Goal: Information Seeking & Learning: Learn about a topic

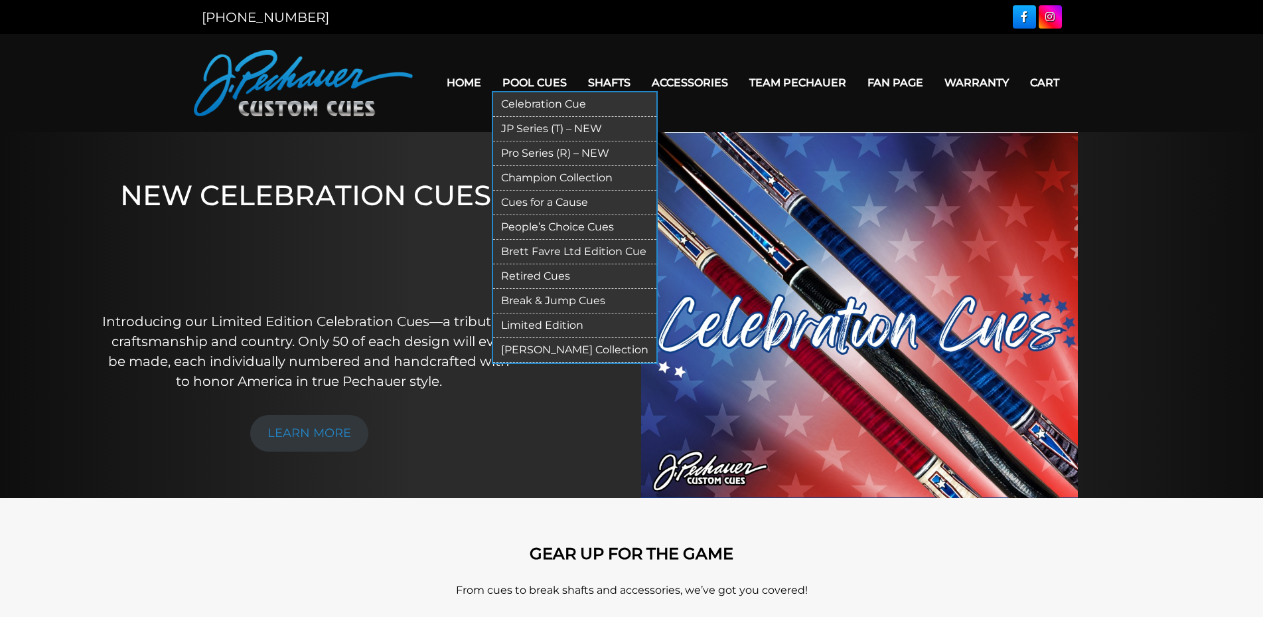
click at [579, 155] on link "Pro Series (R) – NEW" at bounding box center [574, 153] width 163 height 25
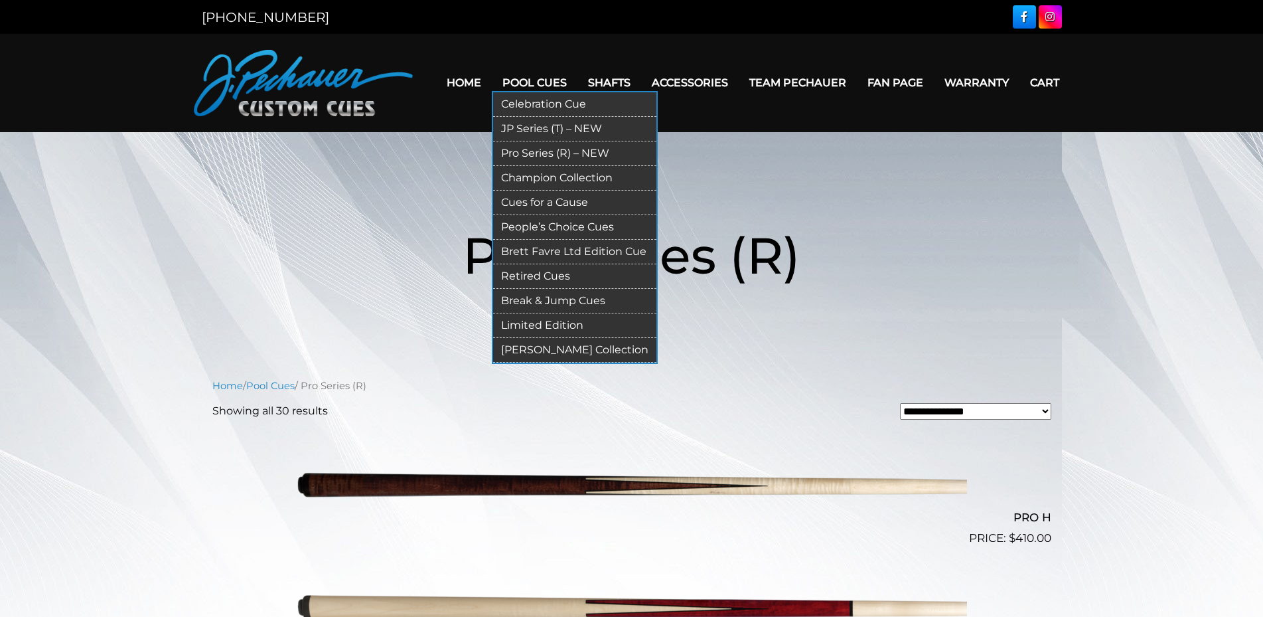
click at [534, 277] on link "Retired Cues" at bounding box center [574, 276] width 163 height 25
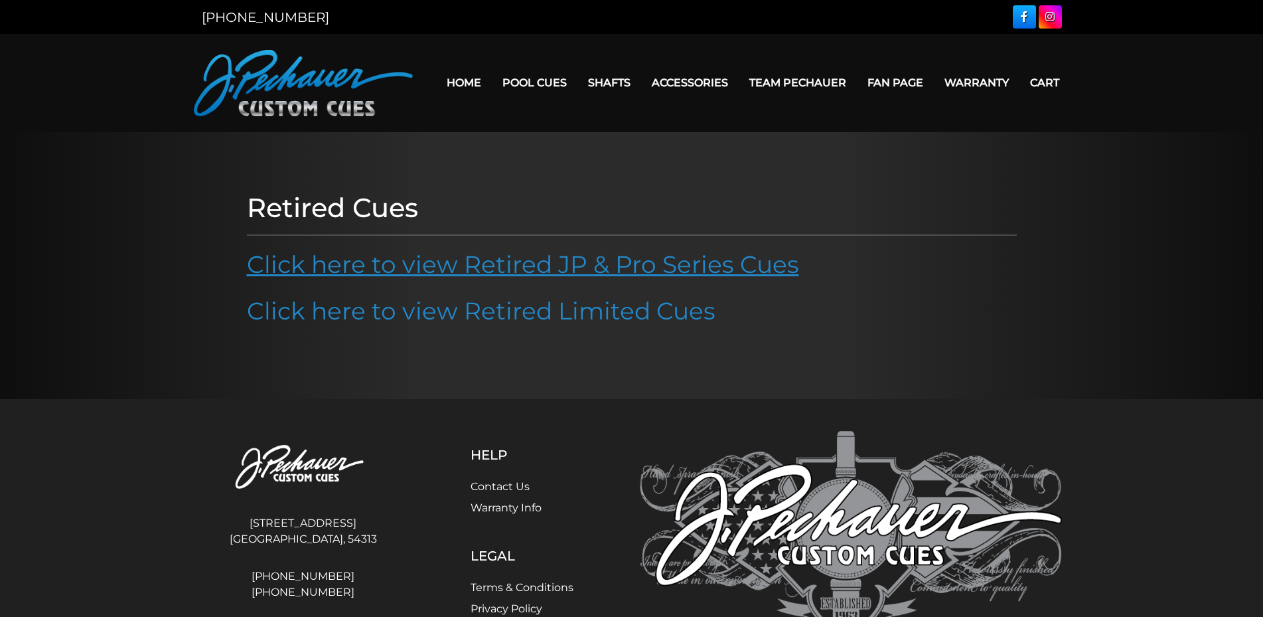
click at [529, 275] on link "Click here to view Retired JP & Pro Series Cues" at bounding box center [523, 264] width 552 height 29
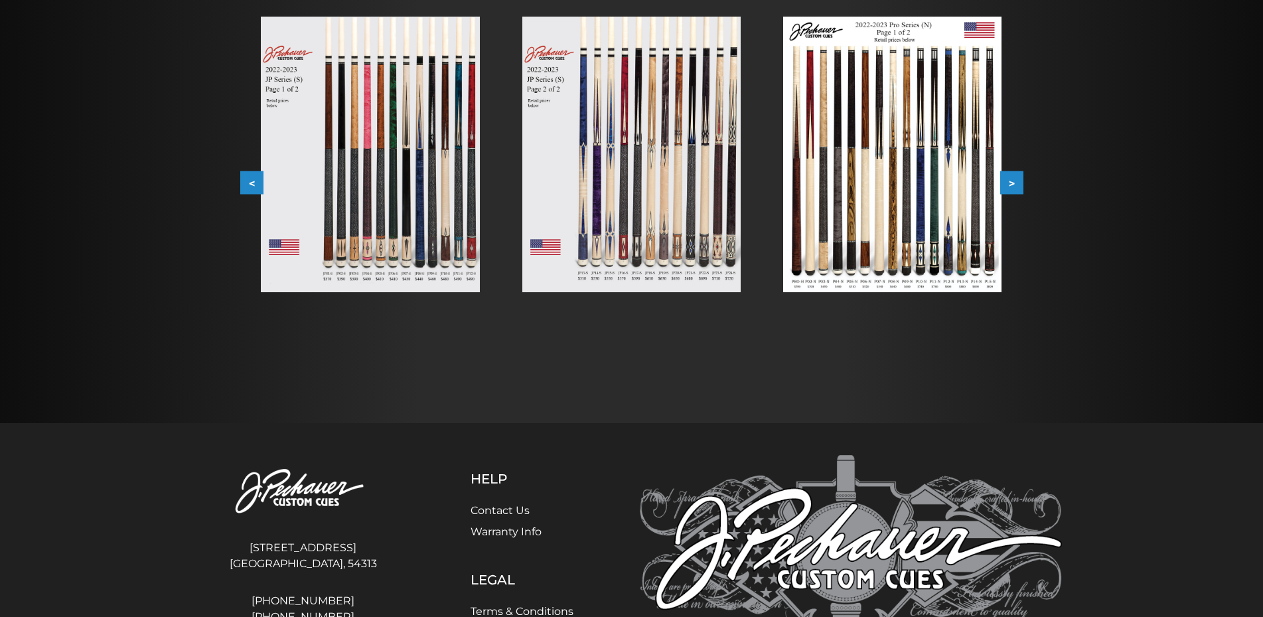
scroll to position [203, 0]
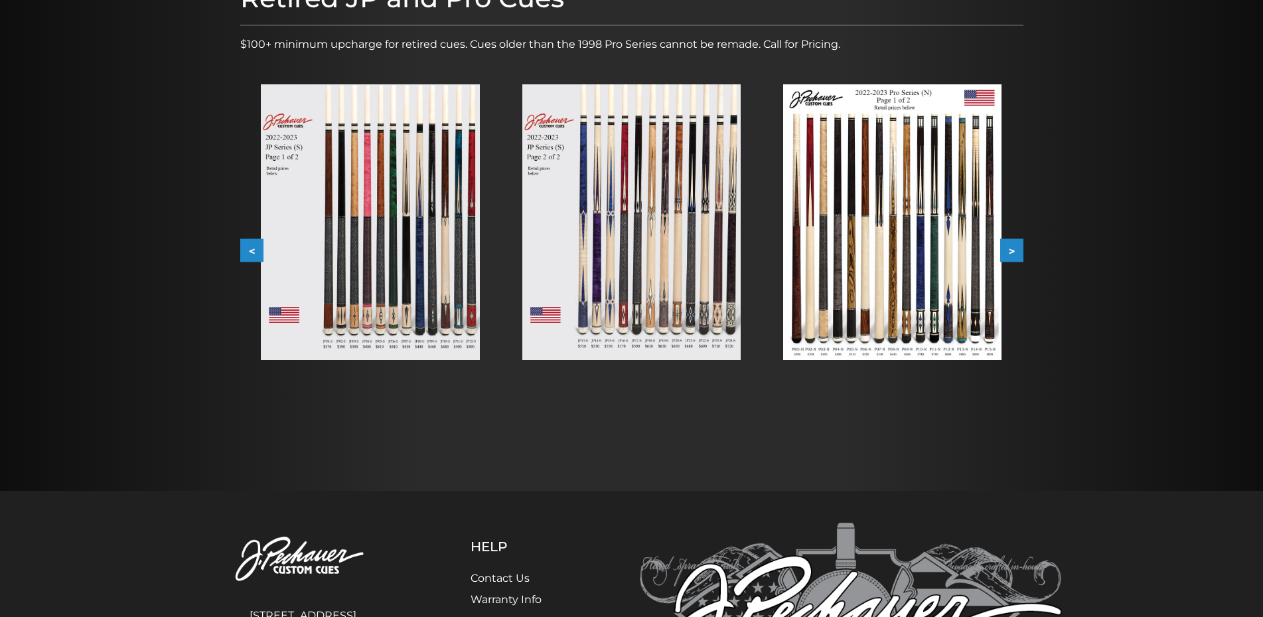
click at [452, 271] on img at bounding box center [370, 221] width 218 height 275
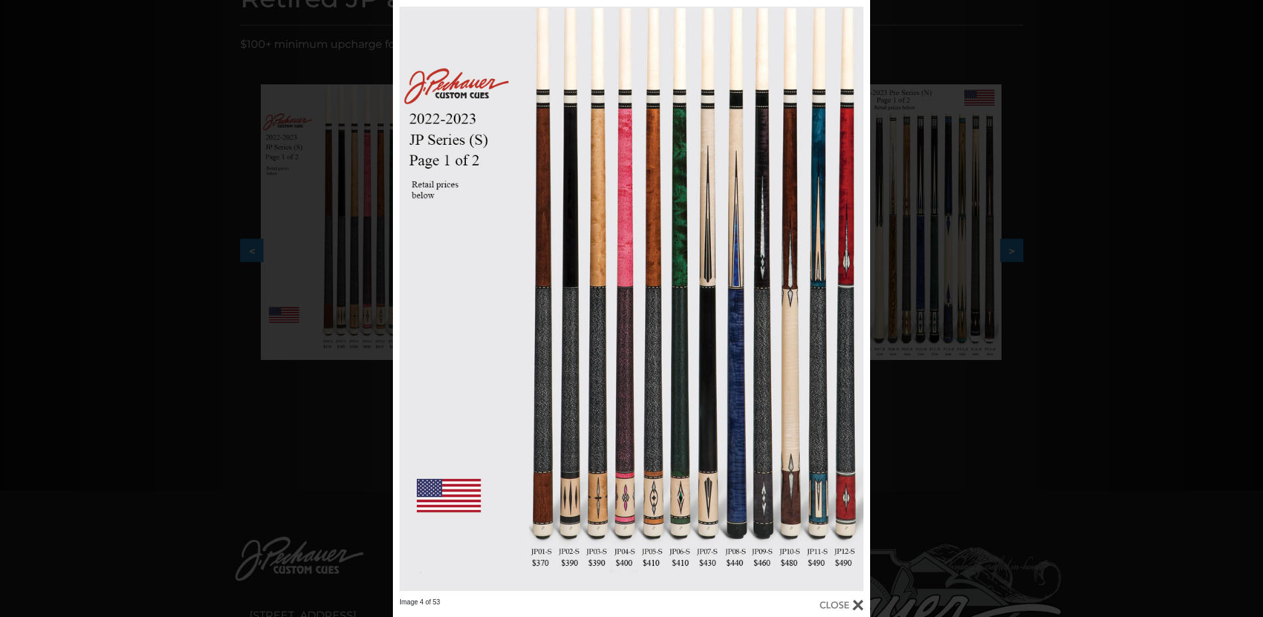
click at [1163, 280] on div "Image 4 of 53" at bounding box center [631, 308] width 1263 height 617
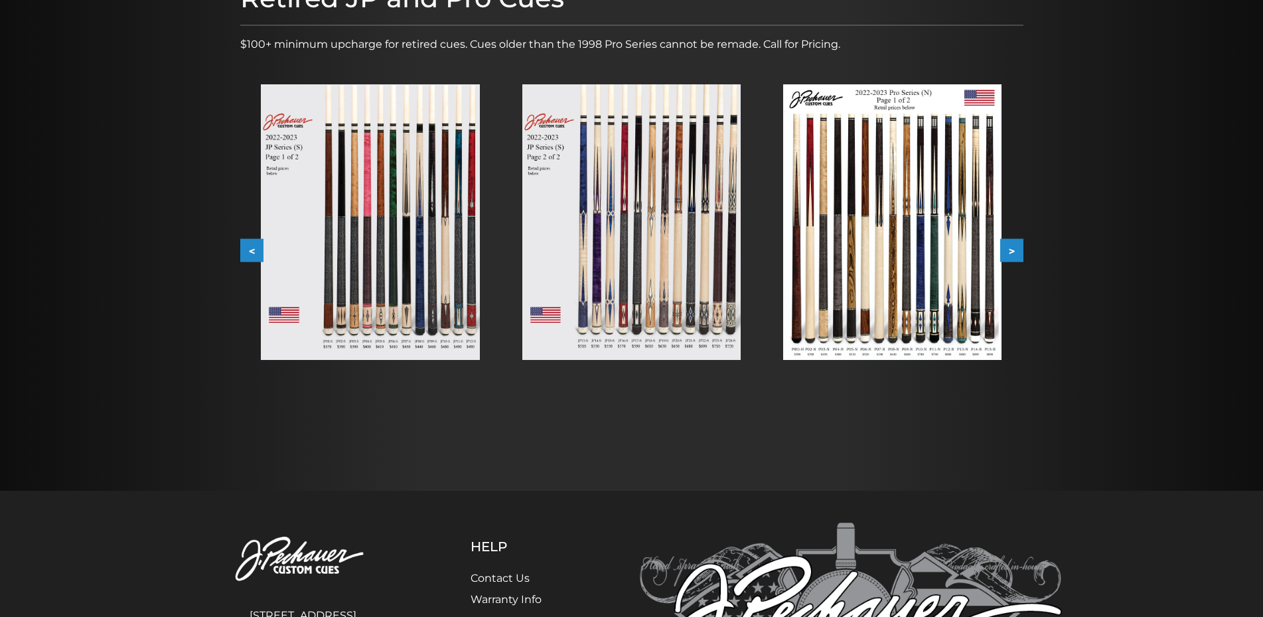
click at [668, 224] on img at bounding box center [631, 221] width 218 height 275
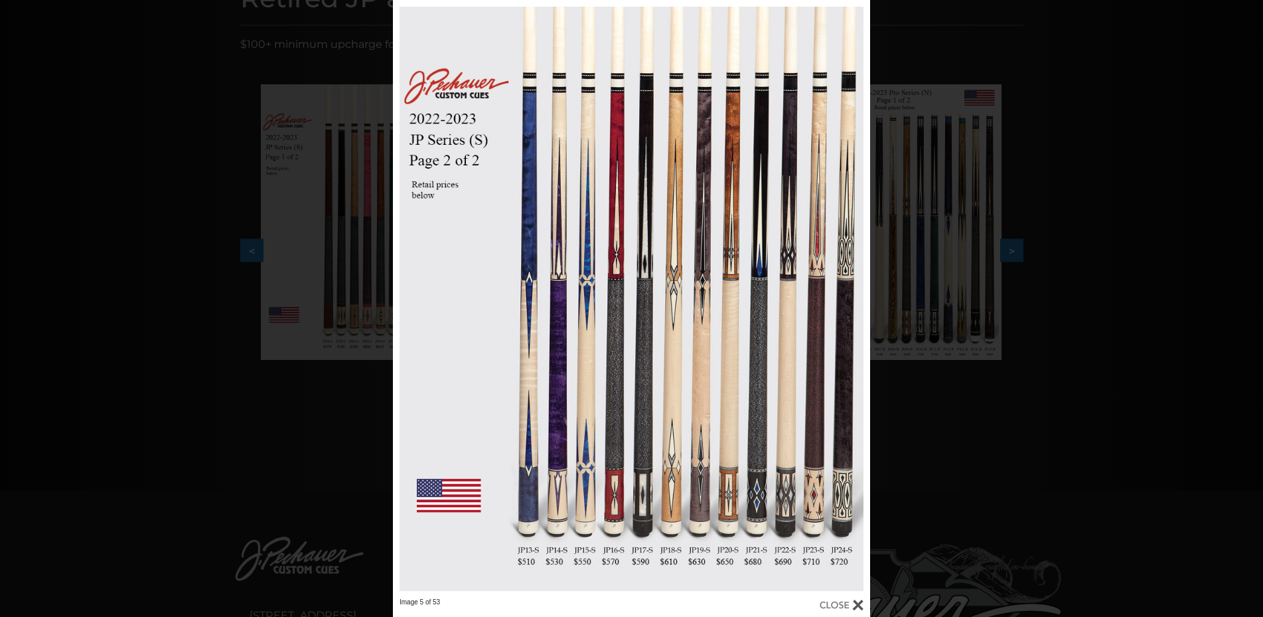
click at [1185, 318] on div "Image 5 of 53" at bounding box center [631, 308] width 1263 height 617
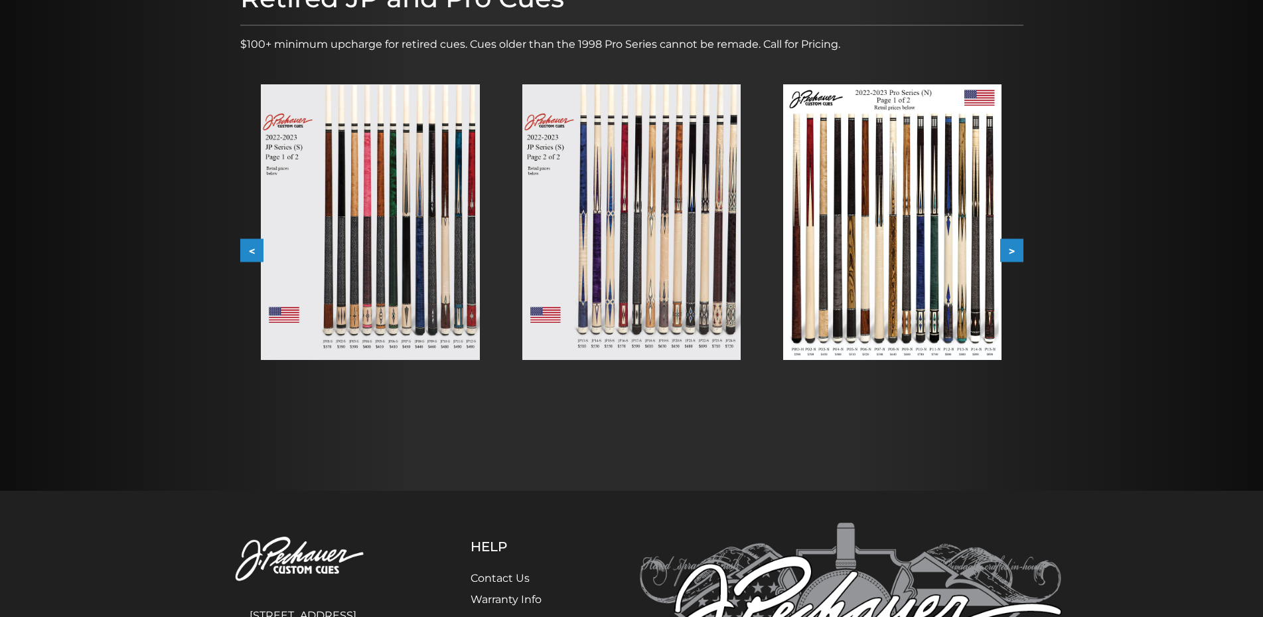
click at [958, 270] on img at bounding box center [892, 221] width 218 height 275
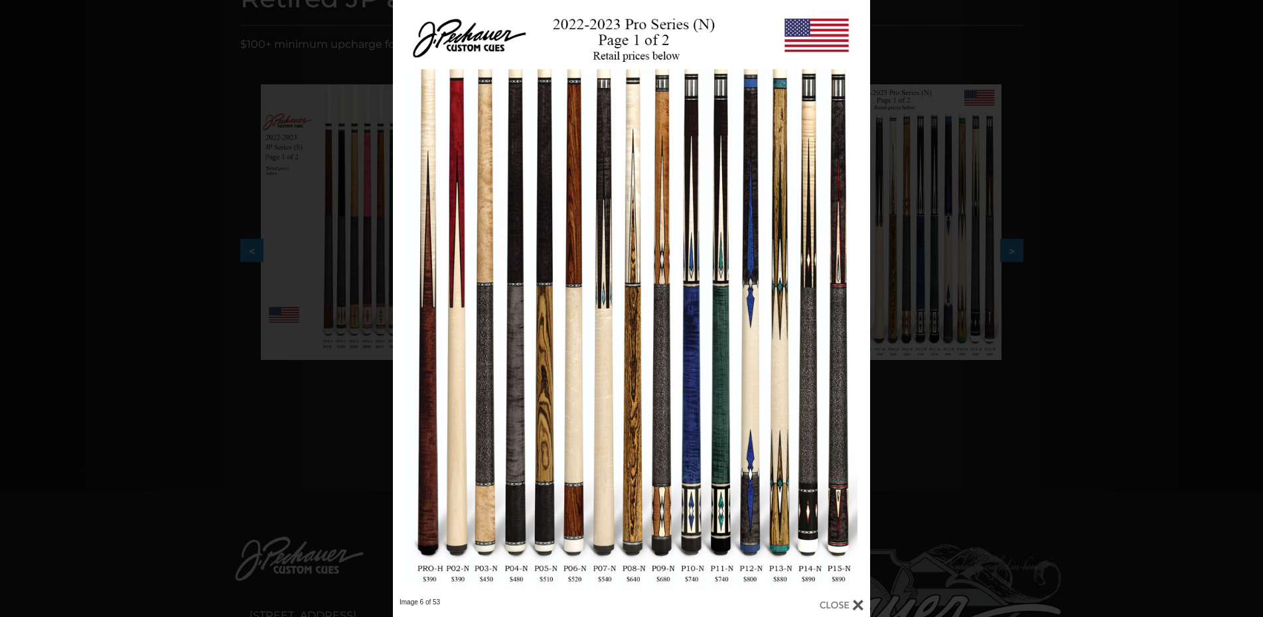
click at [1143, 317] on div "Image 6 of 53" at bounding box center [631, 308] width 1263 height 617
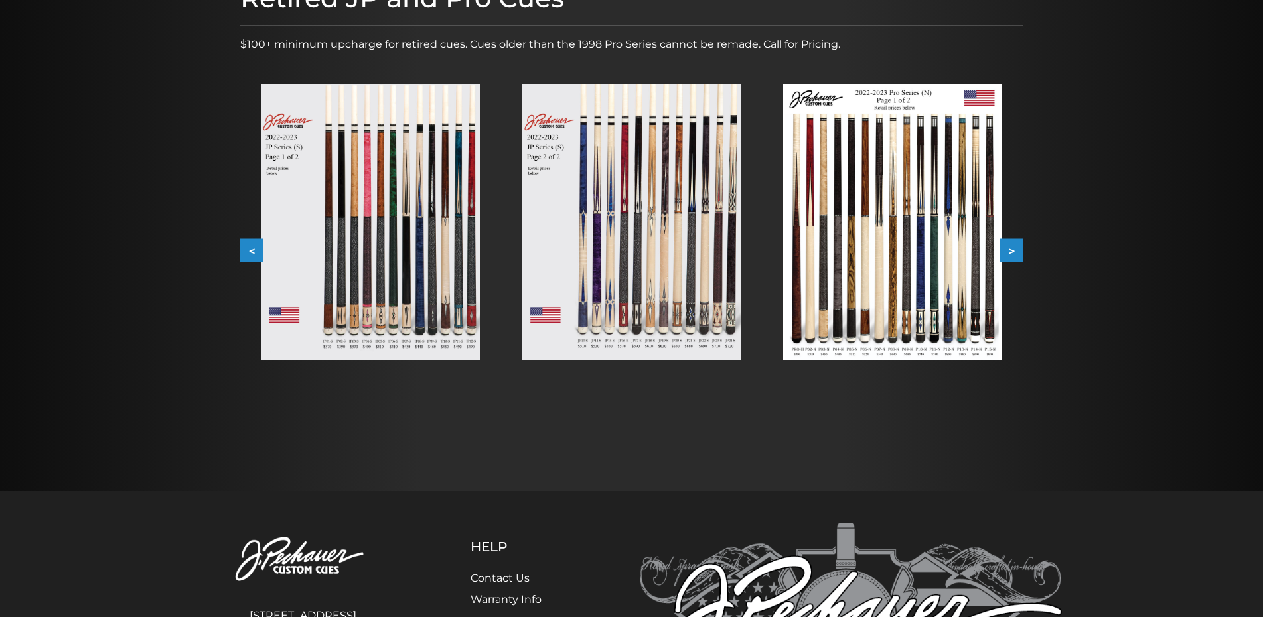
click at [1017, 253] on button ">" at bounding box center [1011, 250] width 23 height 23
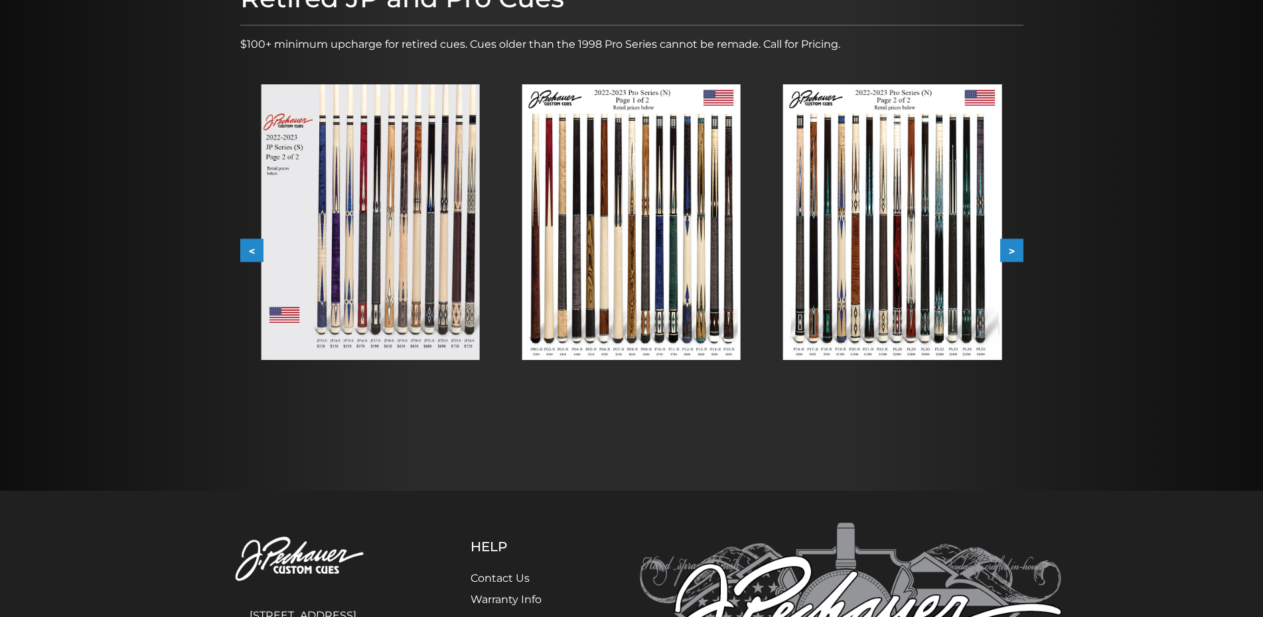
click at [637, 252] on img at bounding box center [631, 221] width 218 height 275
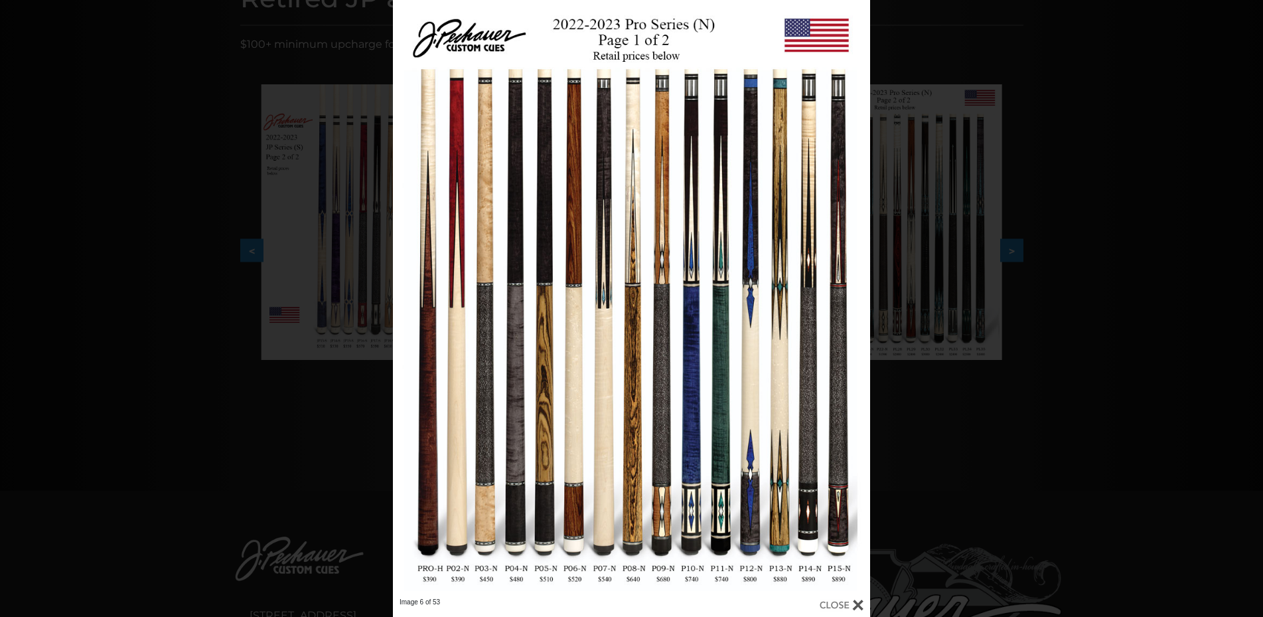
click at [1042, 266] on div "Image 6 of 53" at bounding box center [631, 308] width 1263 height 617
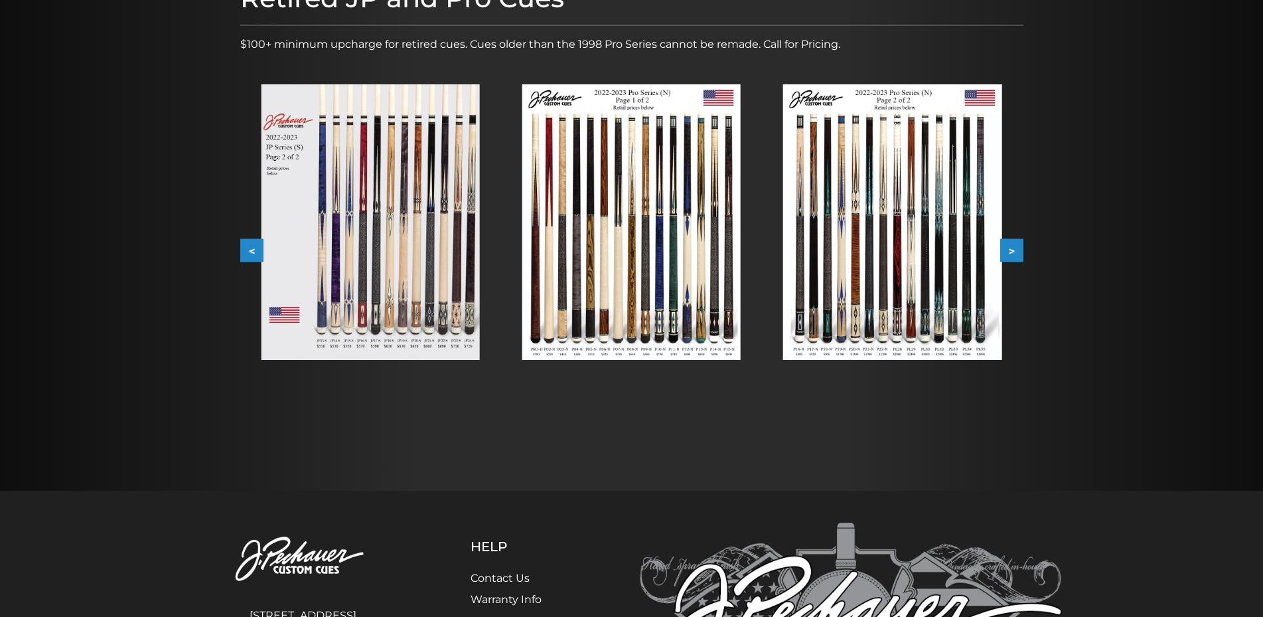
click at [931, 263] on img at bounding box center [892, 221] width 218 height 275
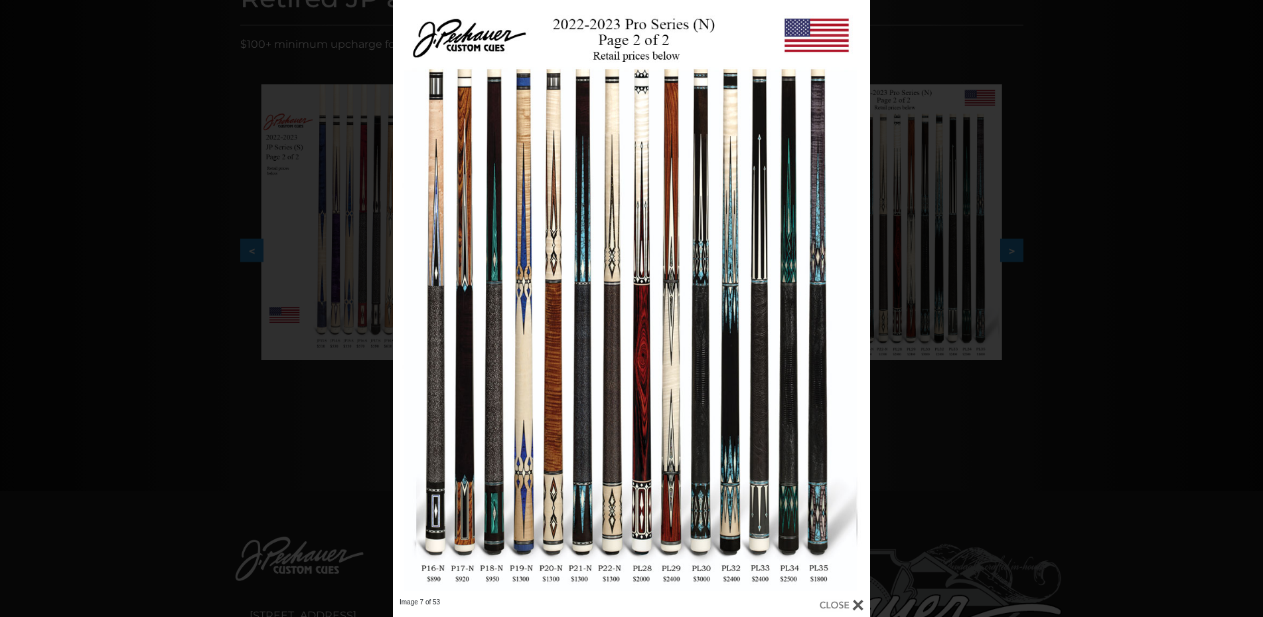
click at [1144, 225] on div "Image 7 of 53" at bounding box center [631, 308] width 1263 height 617
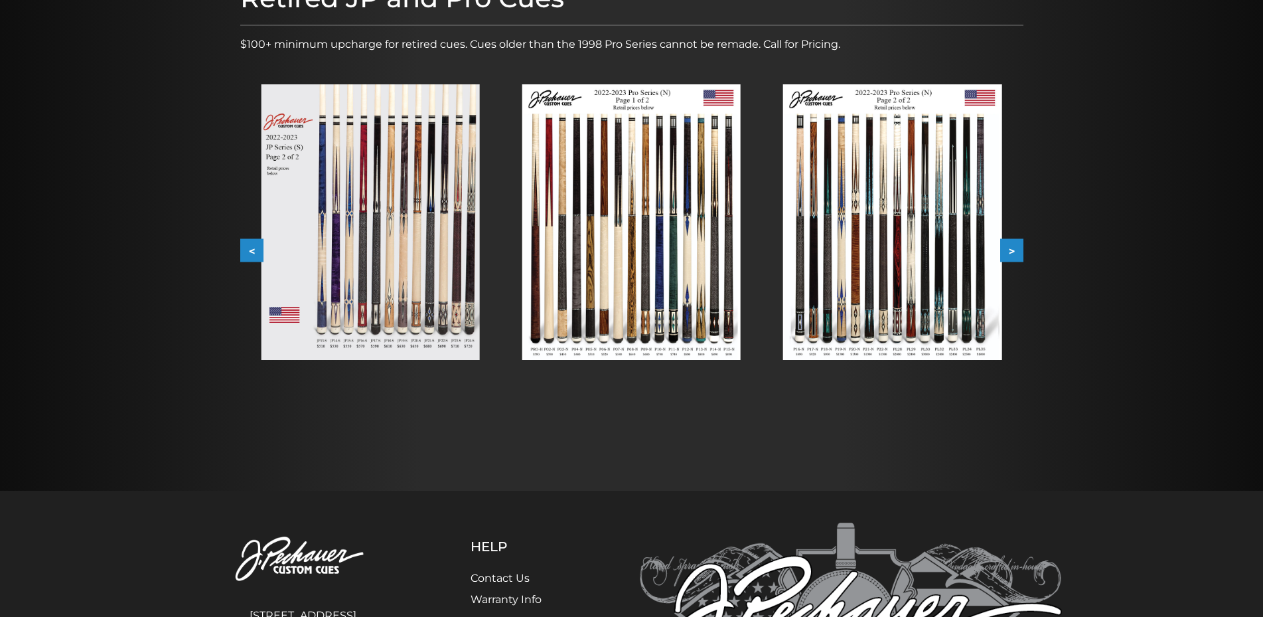
click at [412, 230] on img at bounding box center [370, 221] width 218 height 275
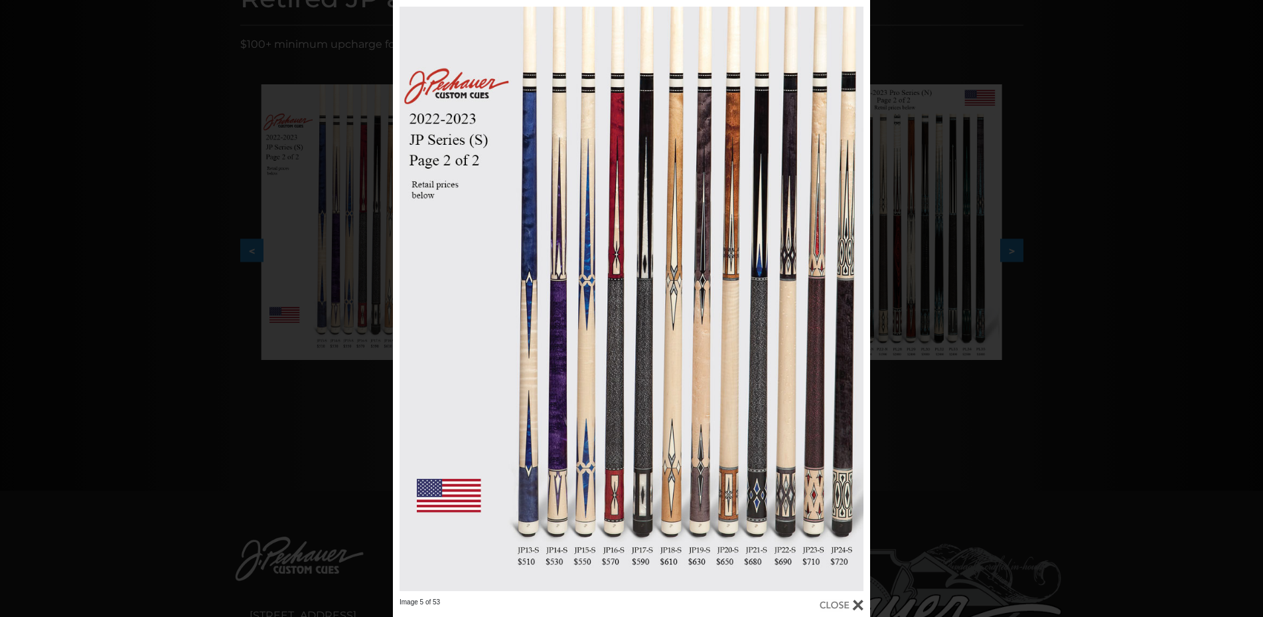
click at [1185, 306] on div "Image 5 of 53" at bounding box center [631, 308] width 1263 height 617
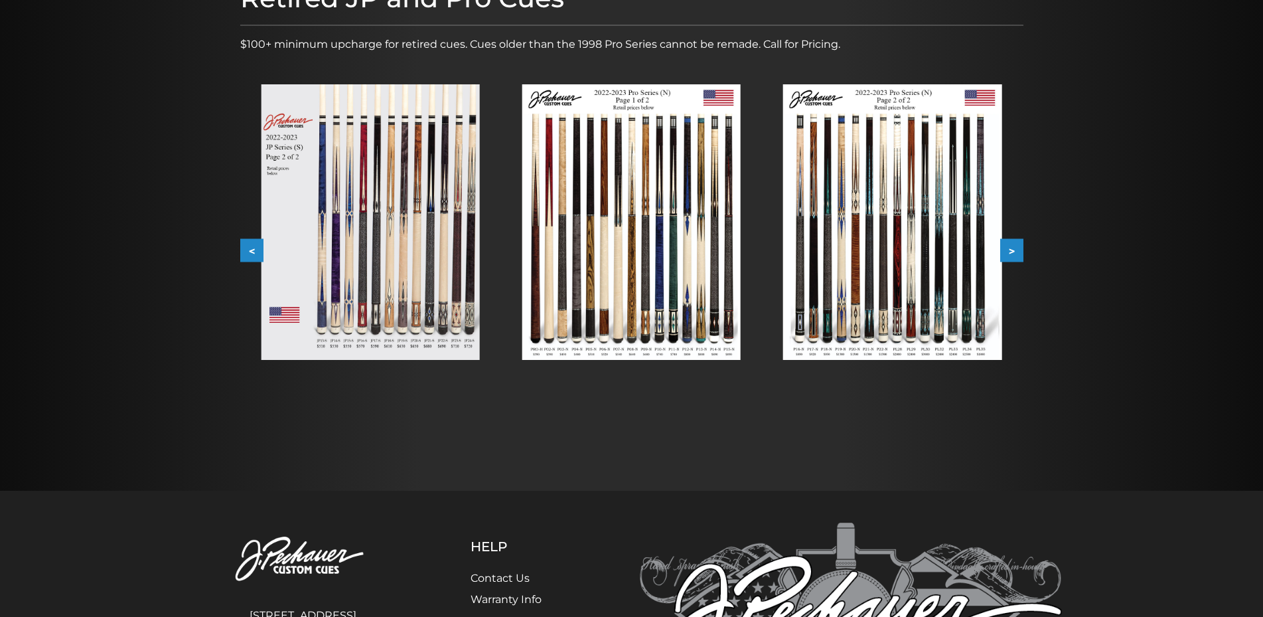
click at [1019, 255] on button ">" at bounding box center [1011, 250] width 23 height 23
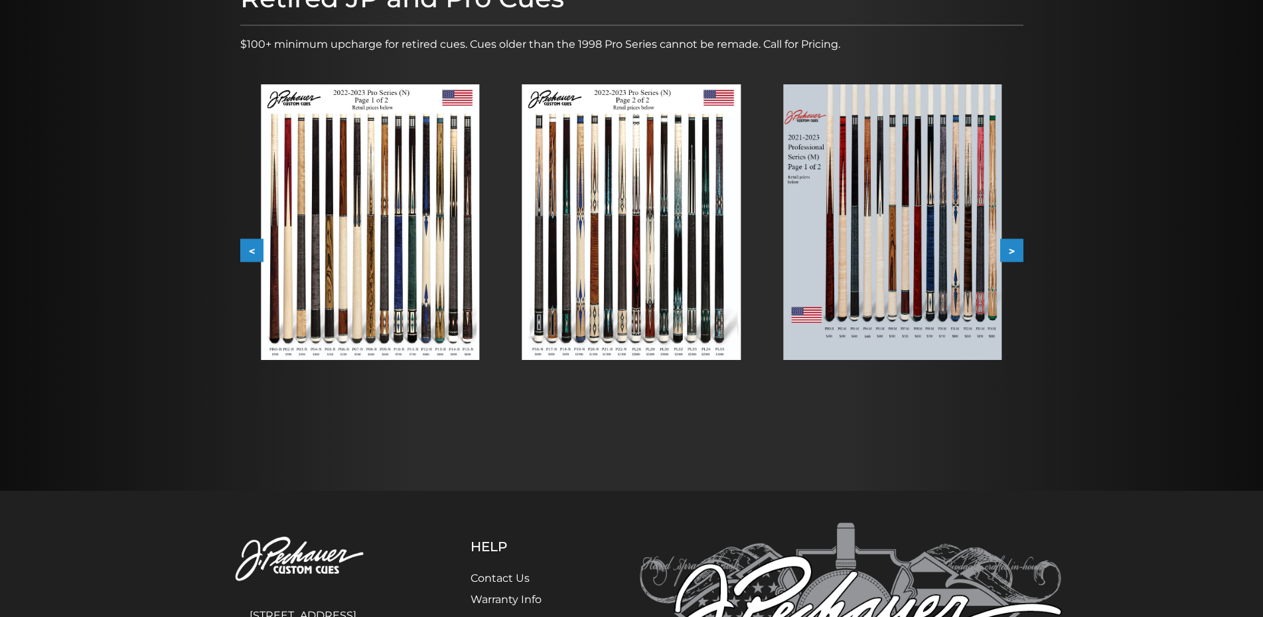
click at [609, 250] on img at bounding box center [631, 221] width 218 height 275
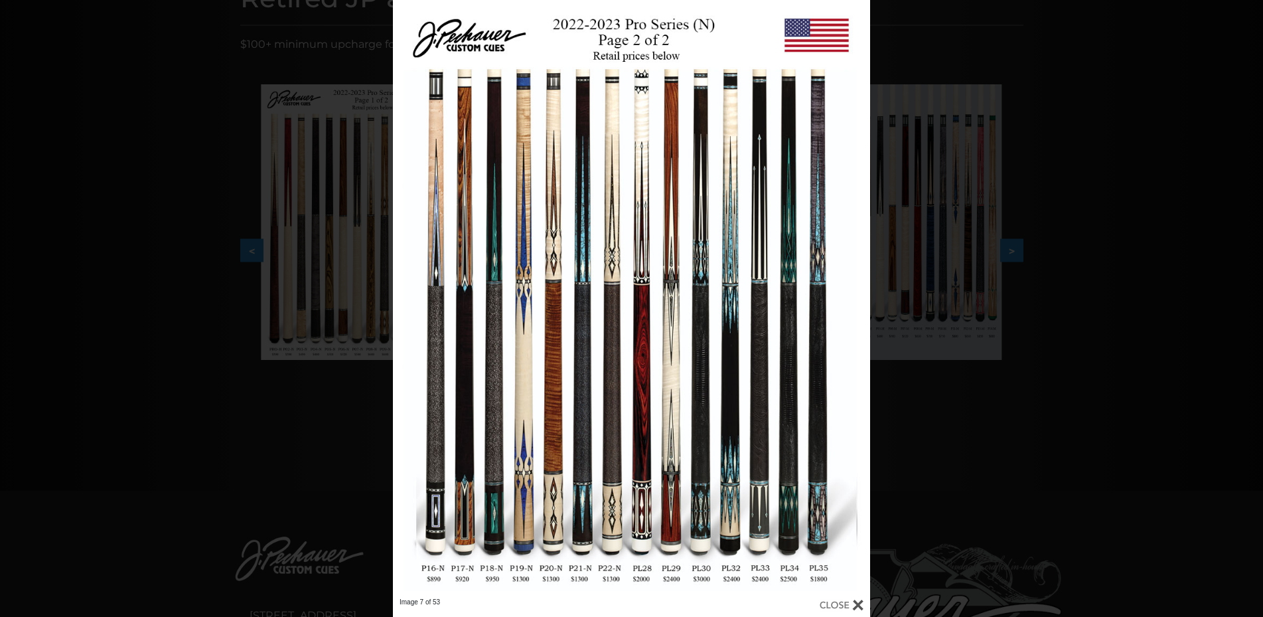
click at [1108, 323] on div "Image 7 of 53" at bounding box center [631, 308] width 1263 height 617
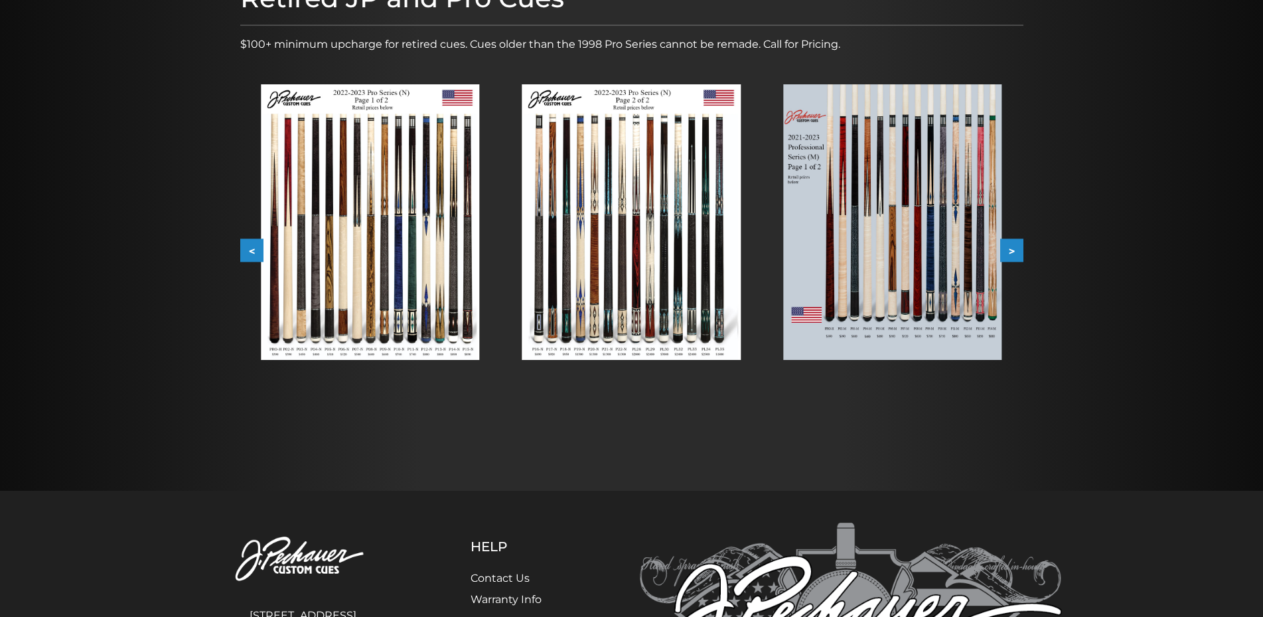
click at [392, 277] on img at bounding box center [370, 221] width 218 height 275
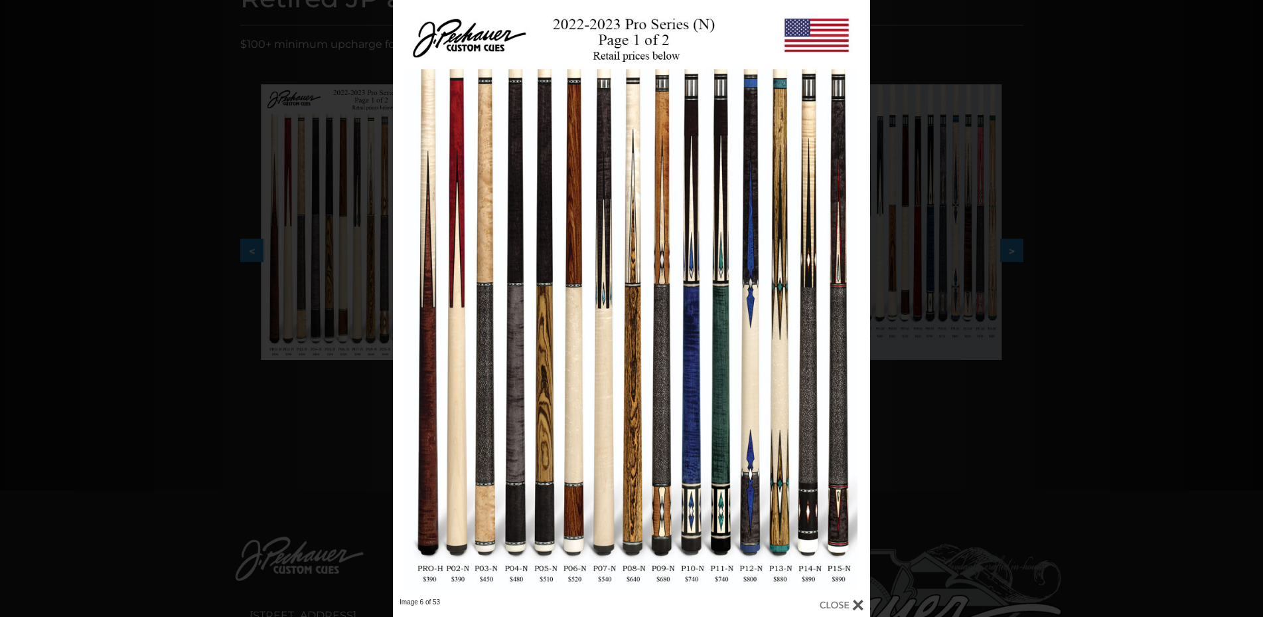
click at [1104, 421] on div "Image 6 of 53" at bounding box center [631, 308] width 1263 height 617
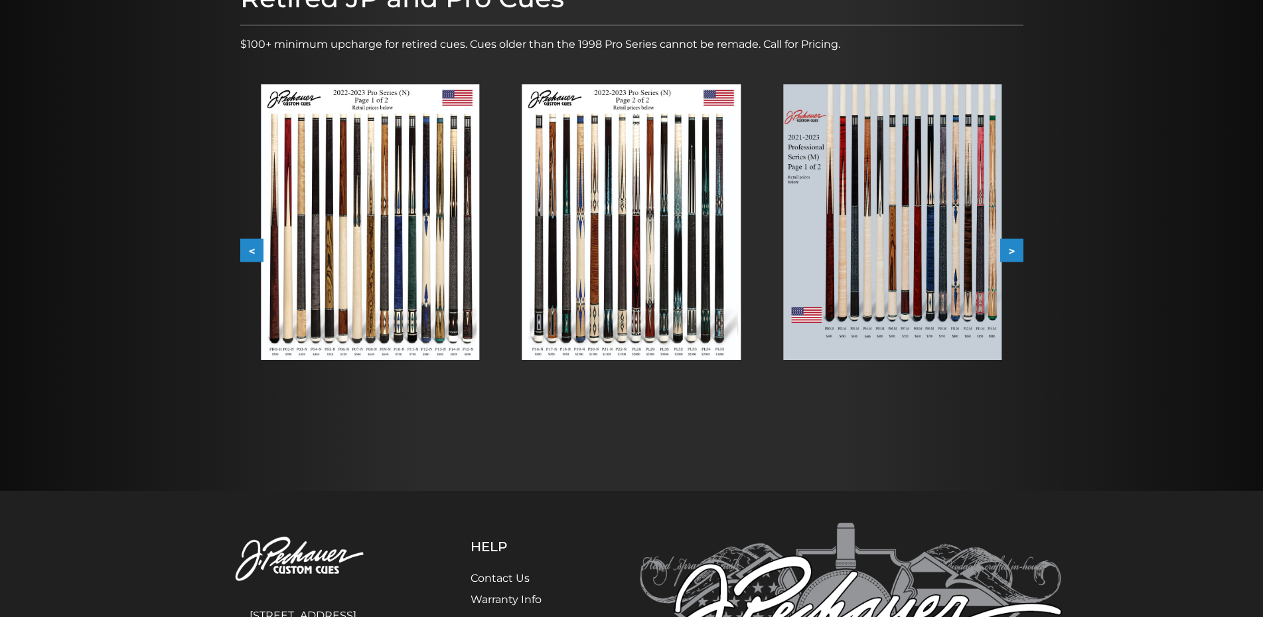
click at [889, 329] on img at bounding box center [892, 221] width 218 height 275
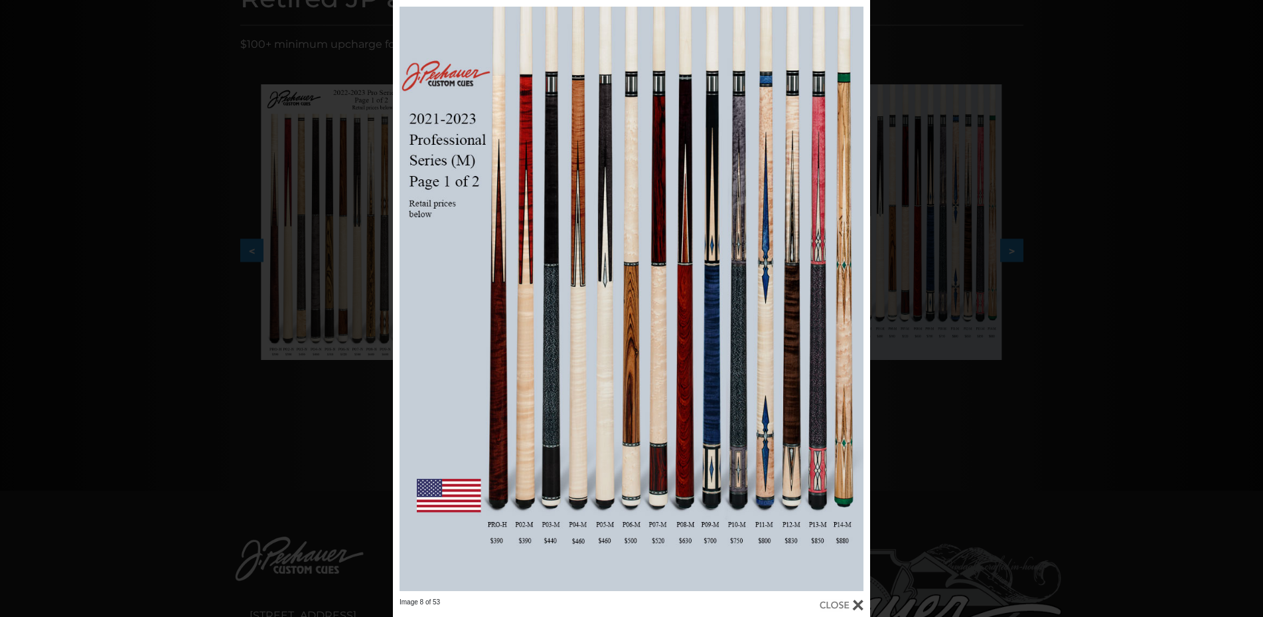
click at [1147, 400] on div "Image 8 of 53" at bounding box center [631, 308] width 1263 height 617
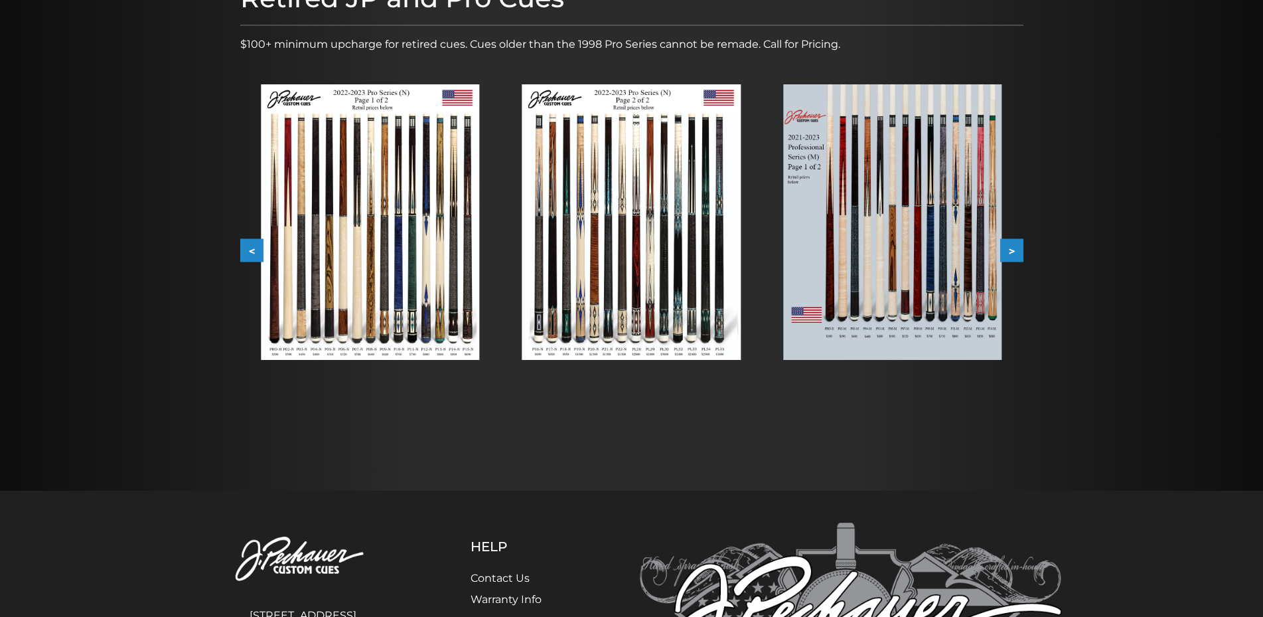
click at [1010, 252] on button ">" at bounding box center [1011, 250] width 23 height 23
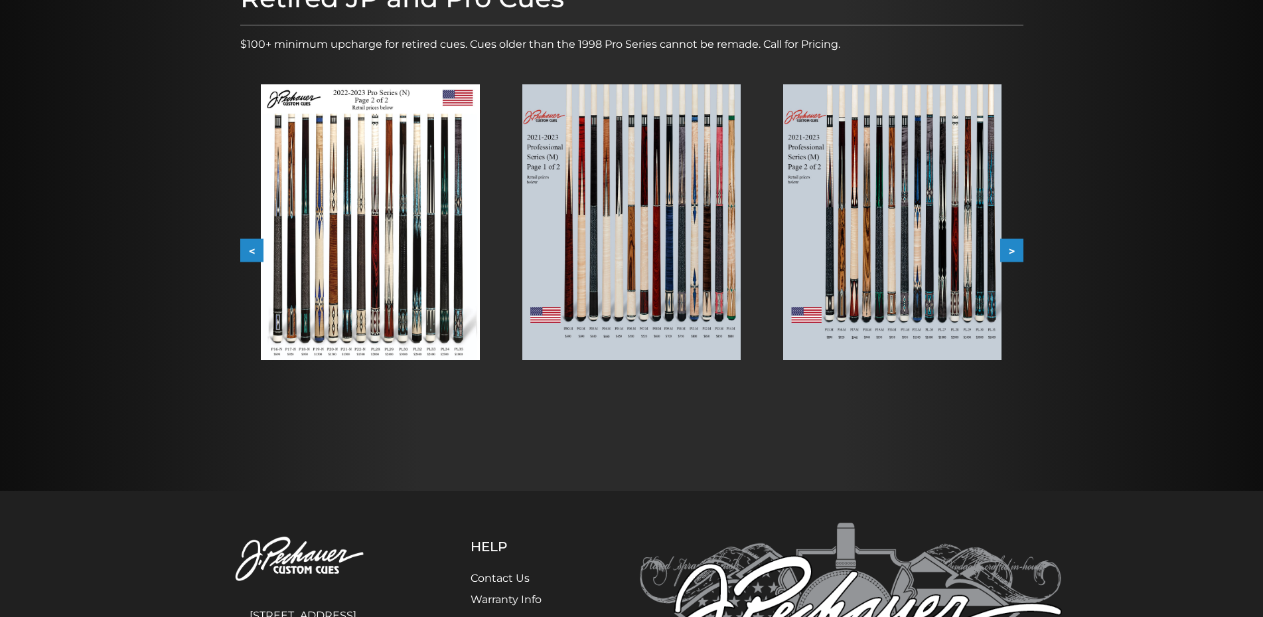
click at [1010, 252] on button ">" at bounding box center [1011, 250] width 23 height 23
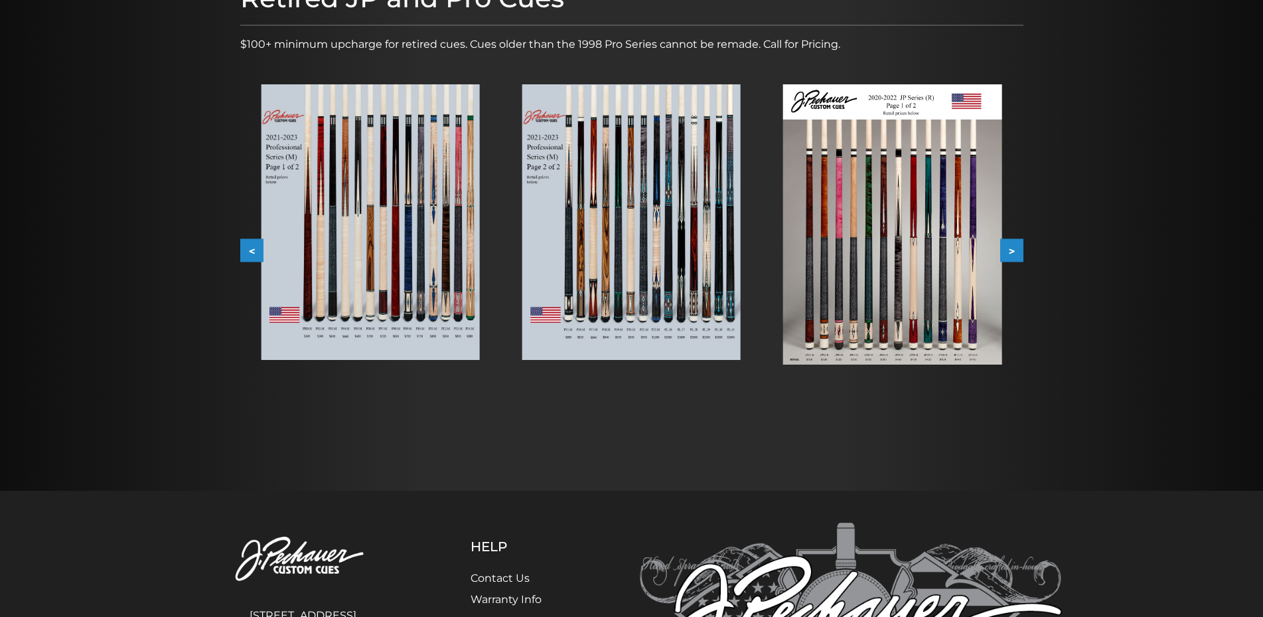
click at [682, 252] on img at bounding box center [631, 221] width 218 height 275
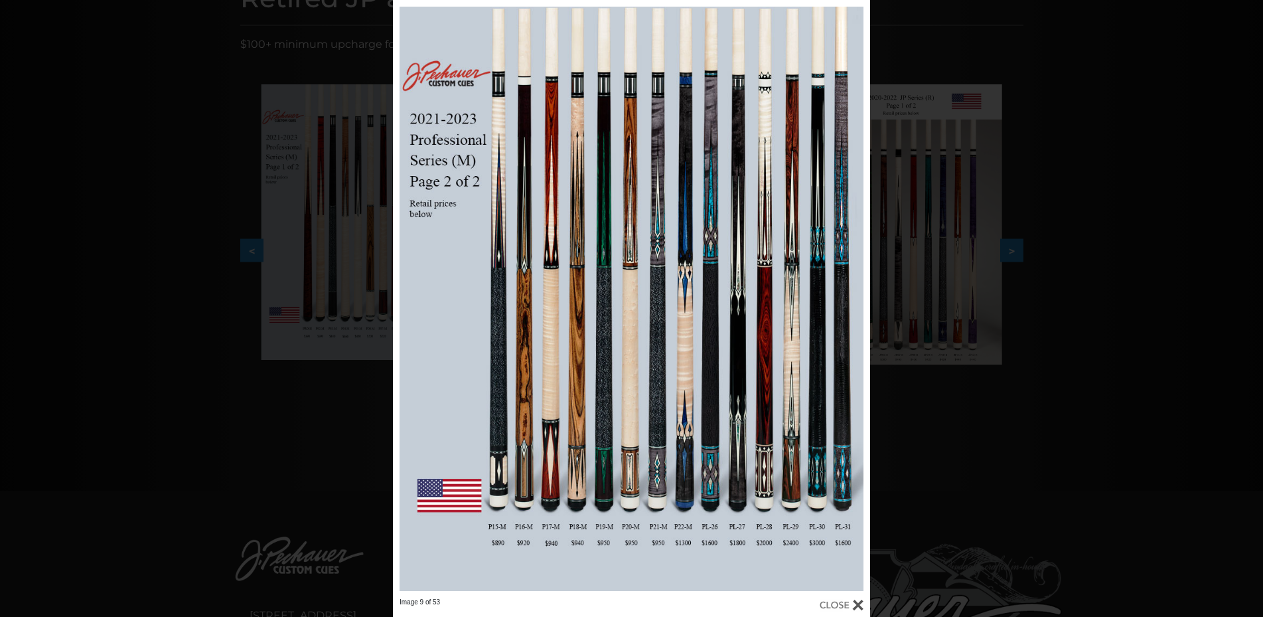
click at [1095, 242] on div "Image 9 of 53" at bounding box center [631, 308] width 1263 height 617
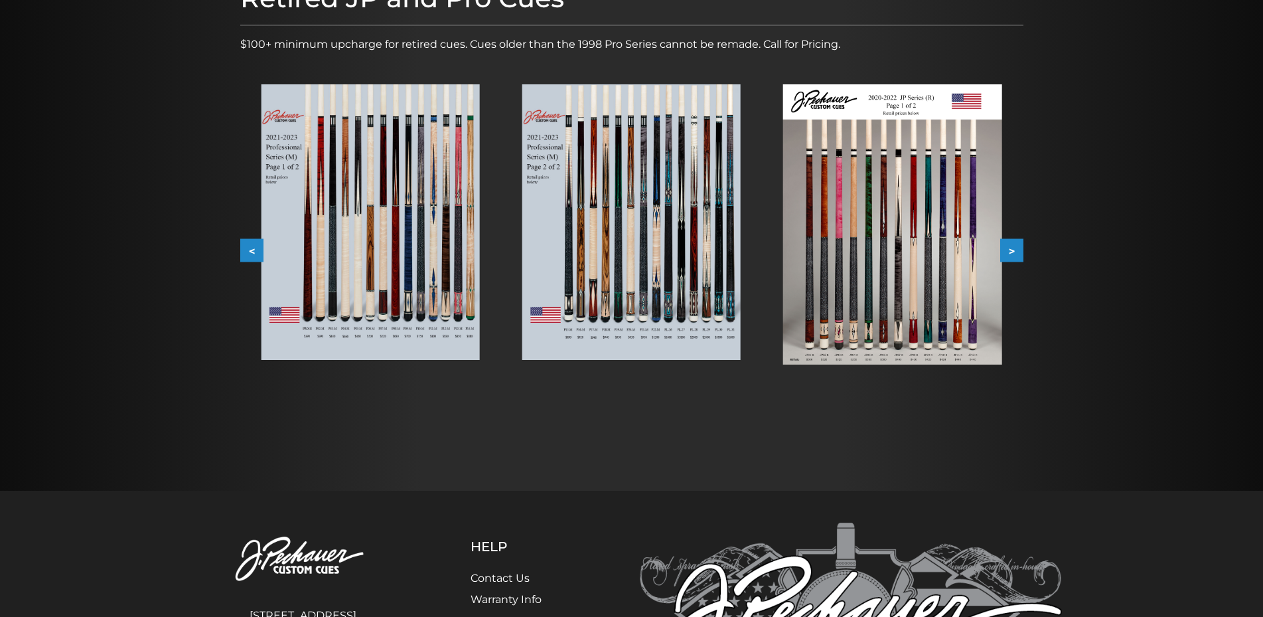
click at [1011, 247] on button ">" at bounding box center [1011, 250] width 23 height 23
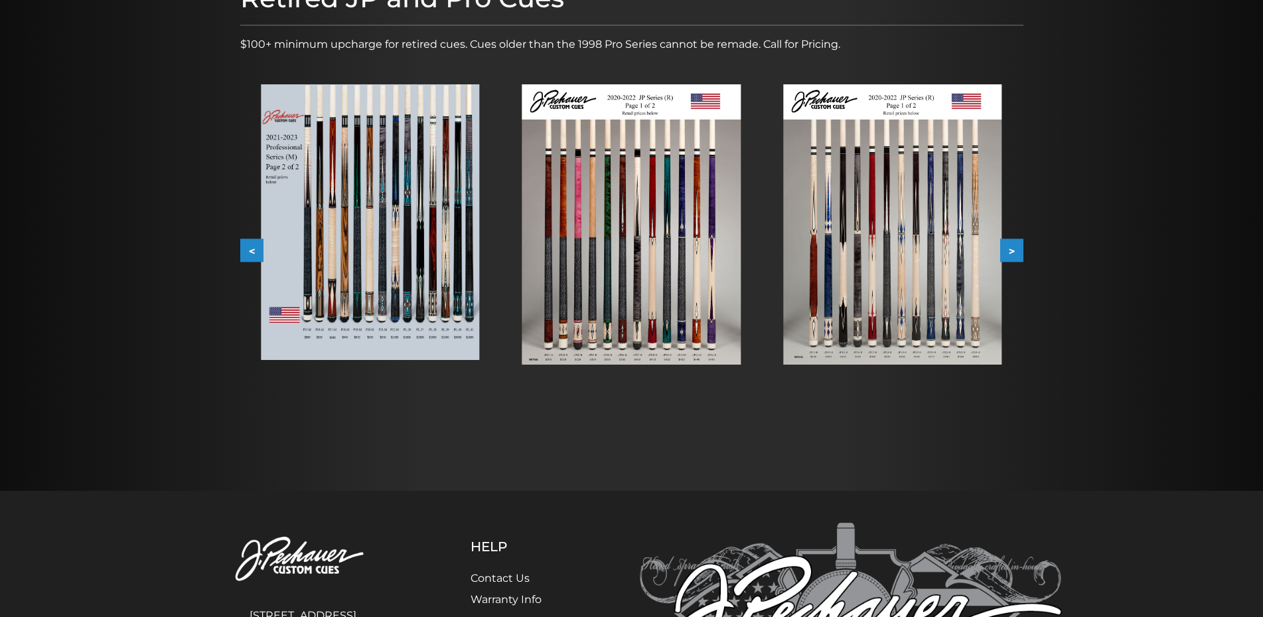
click at [905, 261] on img at bounding box center [892, 224] width 218 height 280
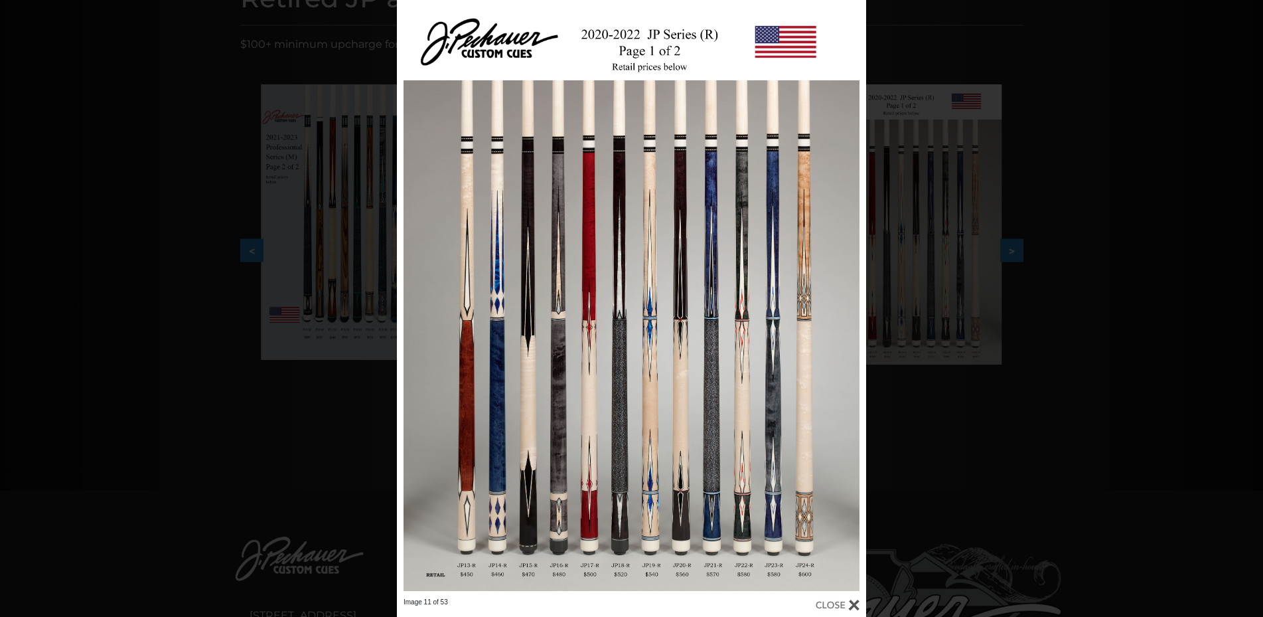
click at [1107, 261] on div "Image 11 of 53" at bounding box center [631, 308] width 1263 height 617
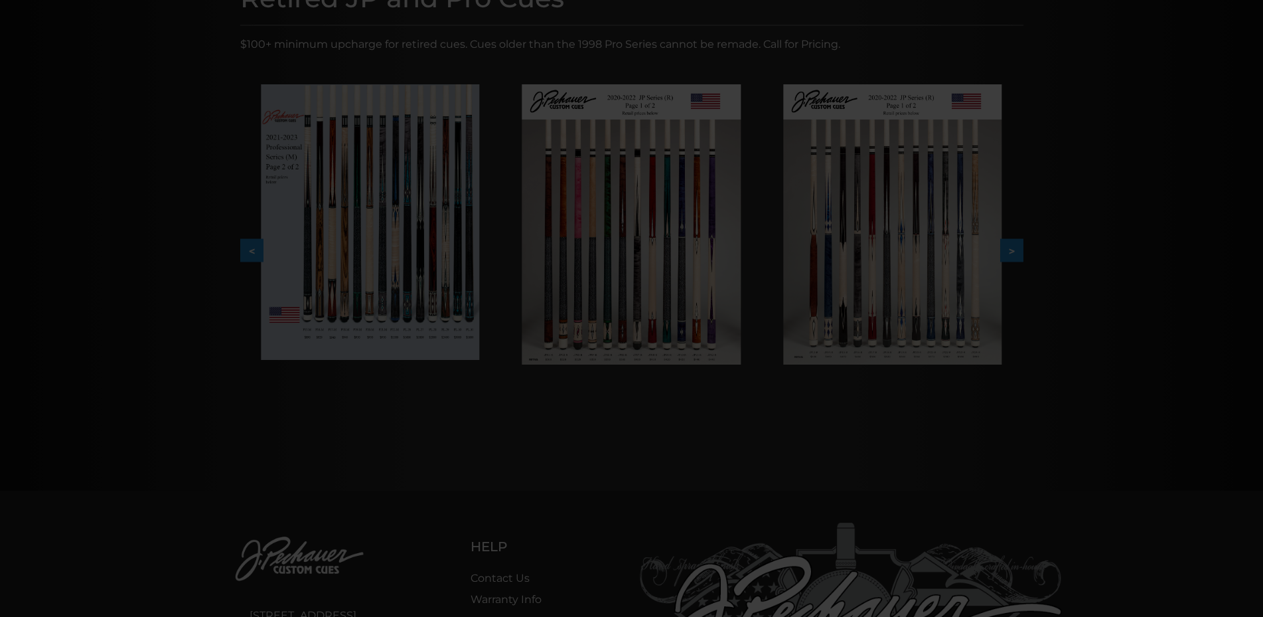
click at [1107, 261] on div at bounding box center [631, 392] width 1263 height 1191
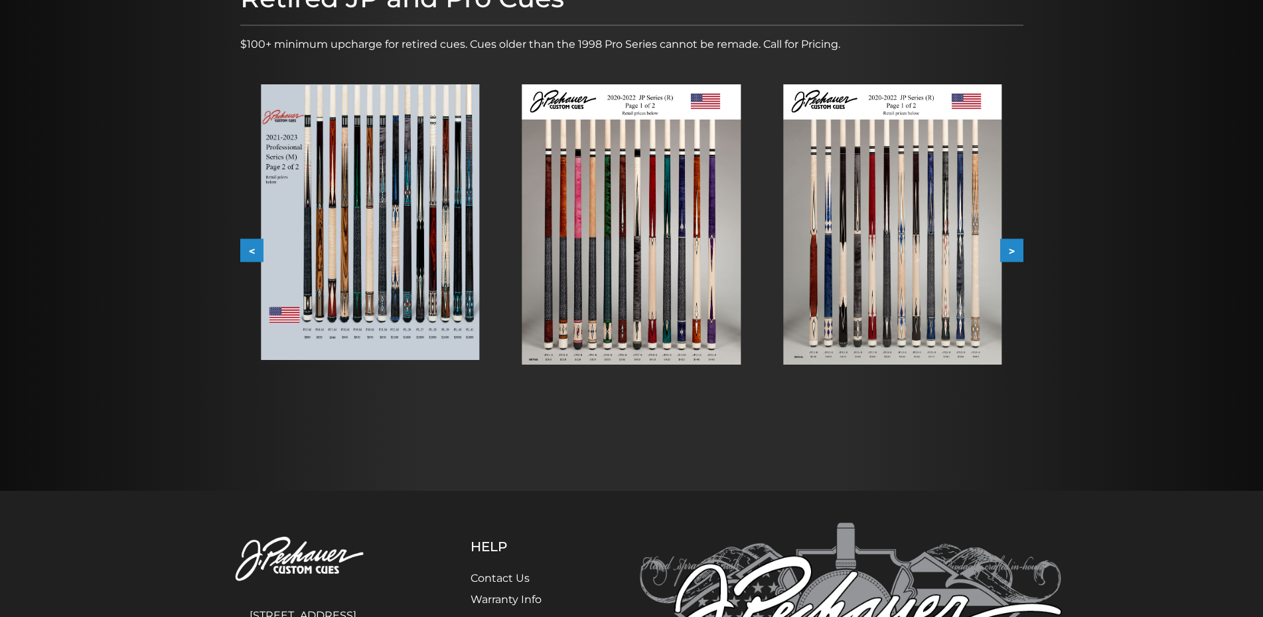
click at [682, 249] on img at bounding box center [631, 224] width 218 height 280
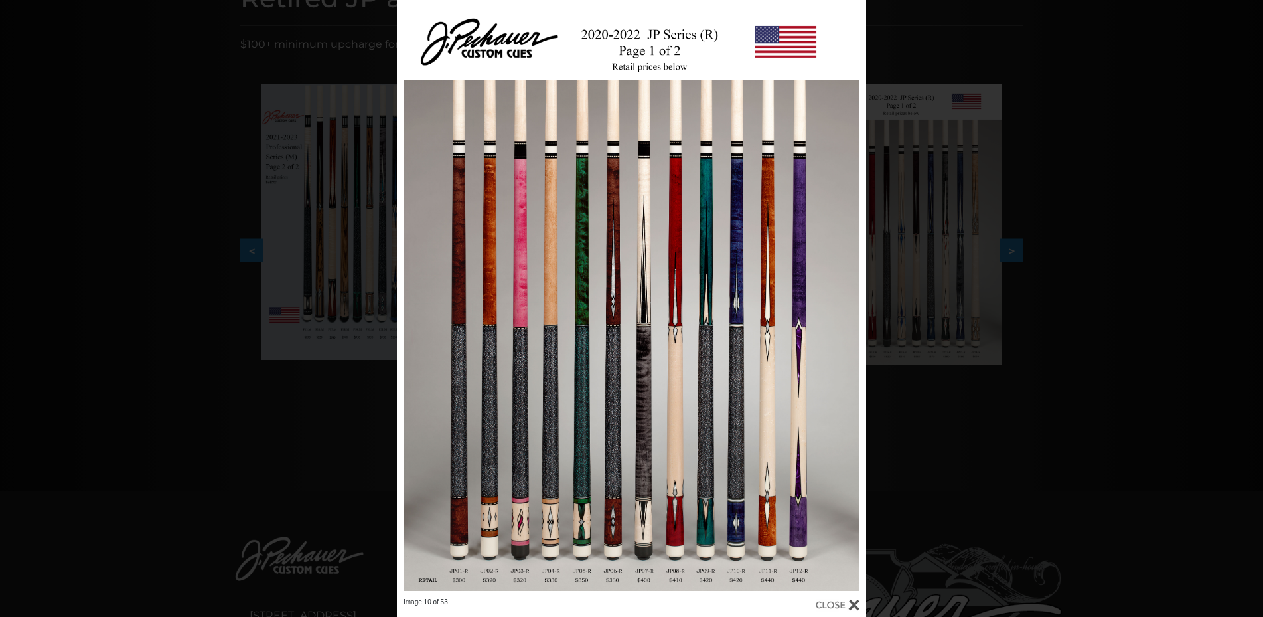
click at [1200, 323] on div "Image 10 of 53" at bounding box center [631, 308] width 1263 height 617
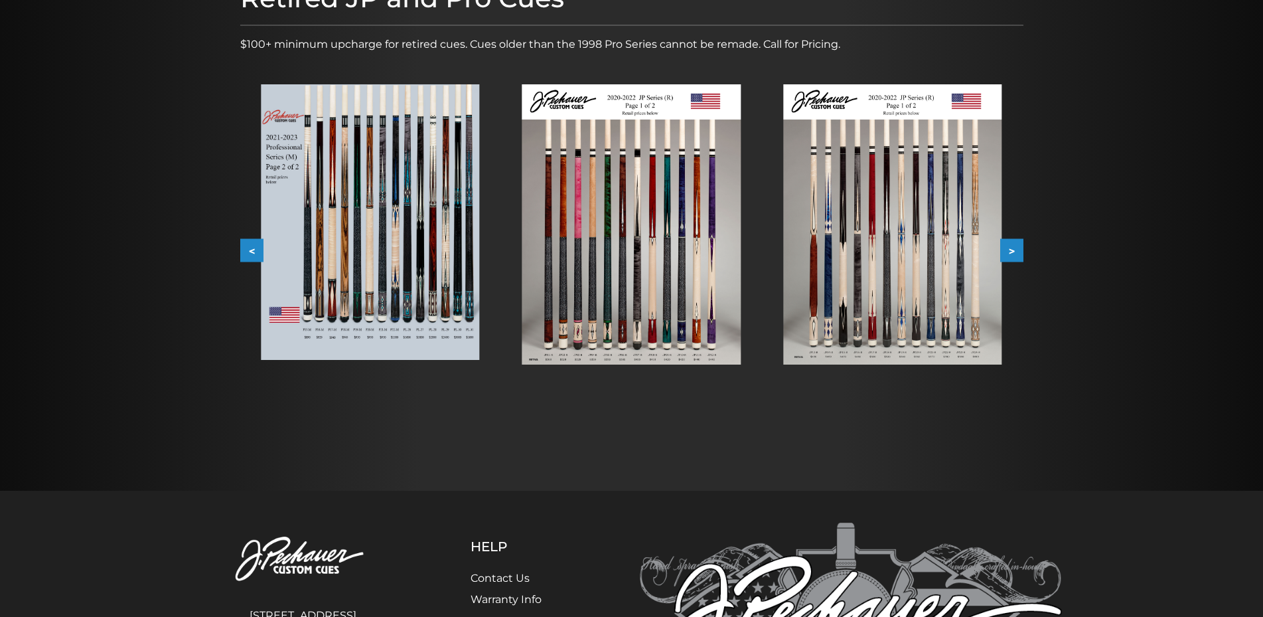
click at [1019, 259] on button ">" at bounding box center [1011, 250] width 23 height 23
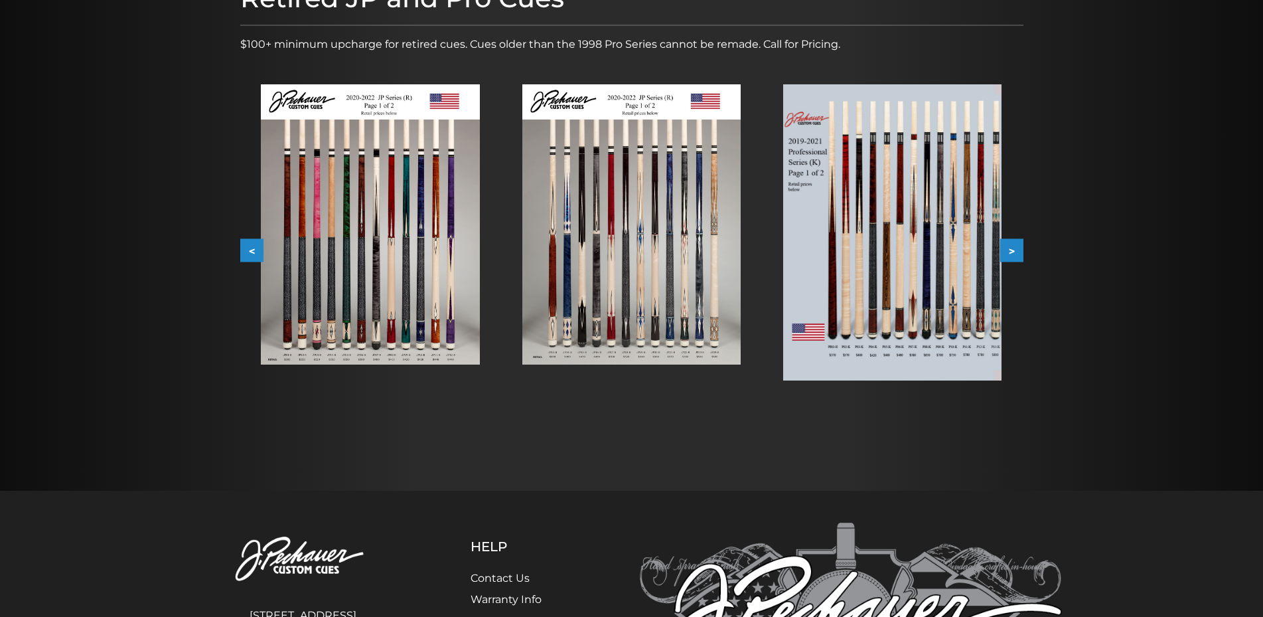
click at [911, 265] on img at bounding box center [892, 232] width 218 height 296
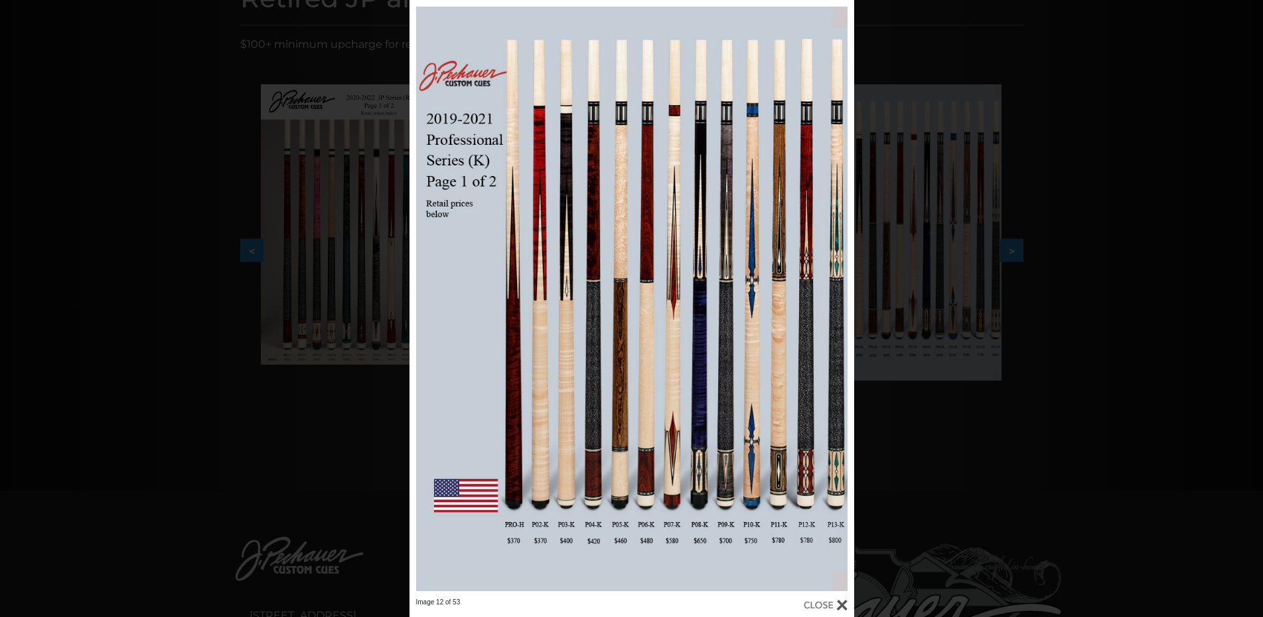
click at [1173, 328] on div "Image 12 of 53" at bounding box center [631, 308] width 1263 height 617
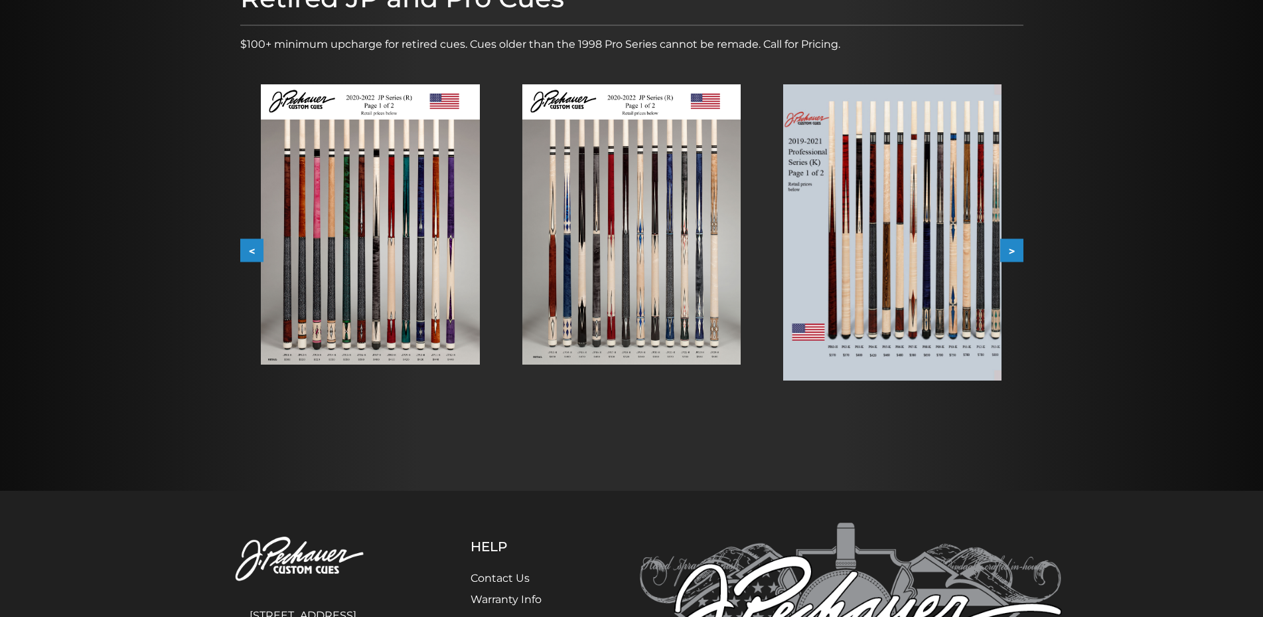
drag, startPoint x: 1021, startPoint y: 252, endPoint x: 1032, endPoint y: 253, distance: 11.4
click at [1027, 252] on div "Retired JP and Pro Cues $100+ minimum upcharge for retired cues. Cues older tha…" at bounding box center [632, 209] width 796 height 469
click at [1019, 248] on button ">" at bounding box center [1011, 250] width 23 height 23
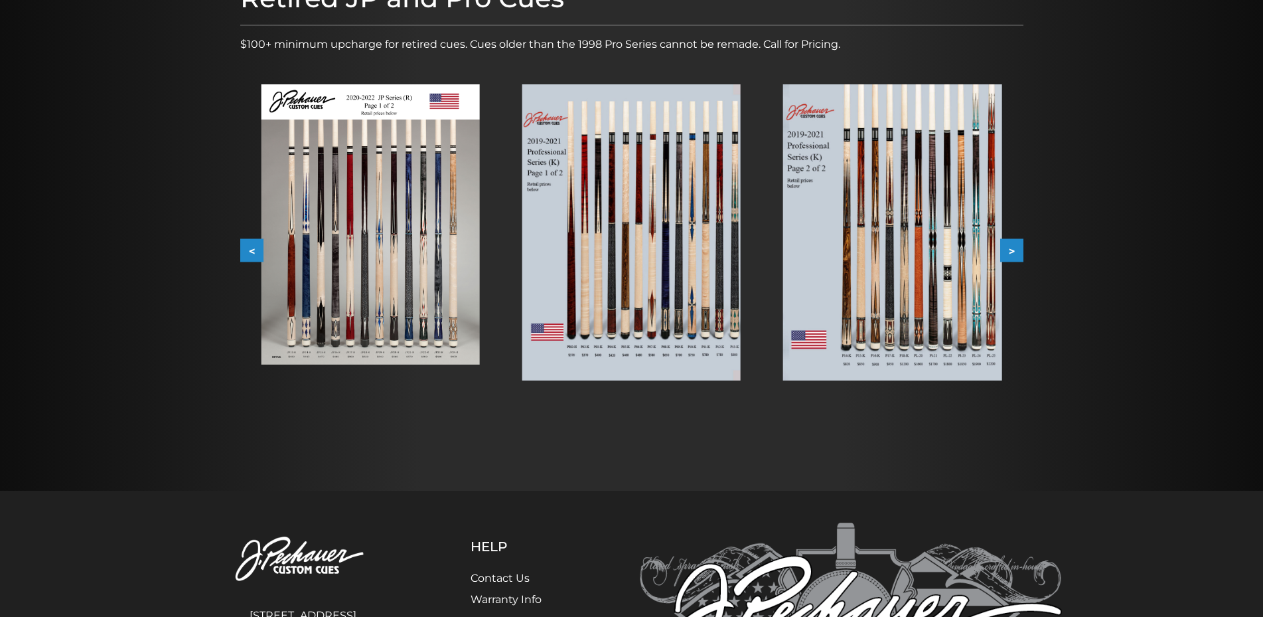
click at [905, 252] on img at bounding box center [892, 232] width 218 height 296
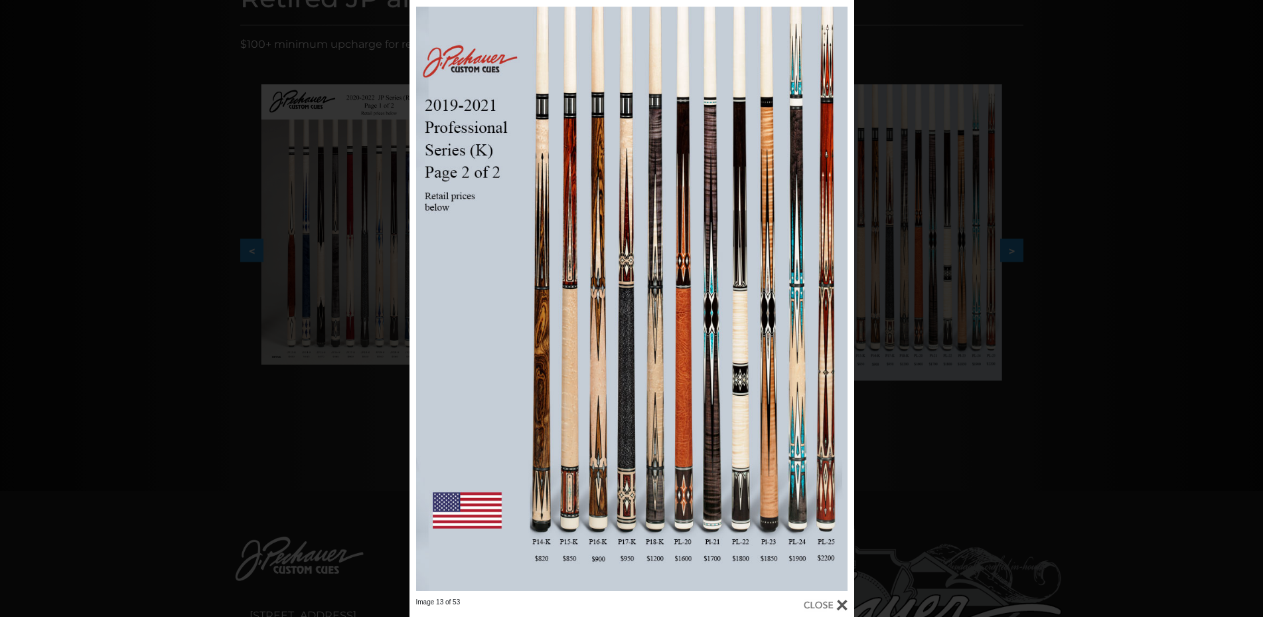
click at [1059, 289] on div "Image 13 of 53" at bounding box center [631, 308] width 1263 height 617
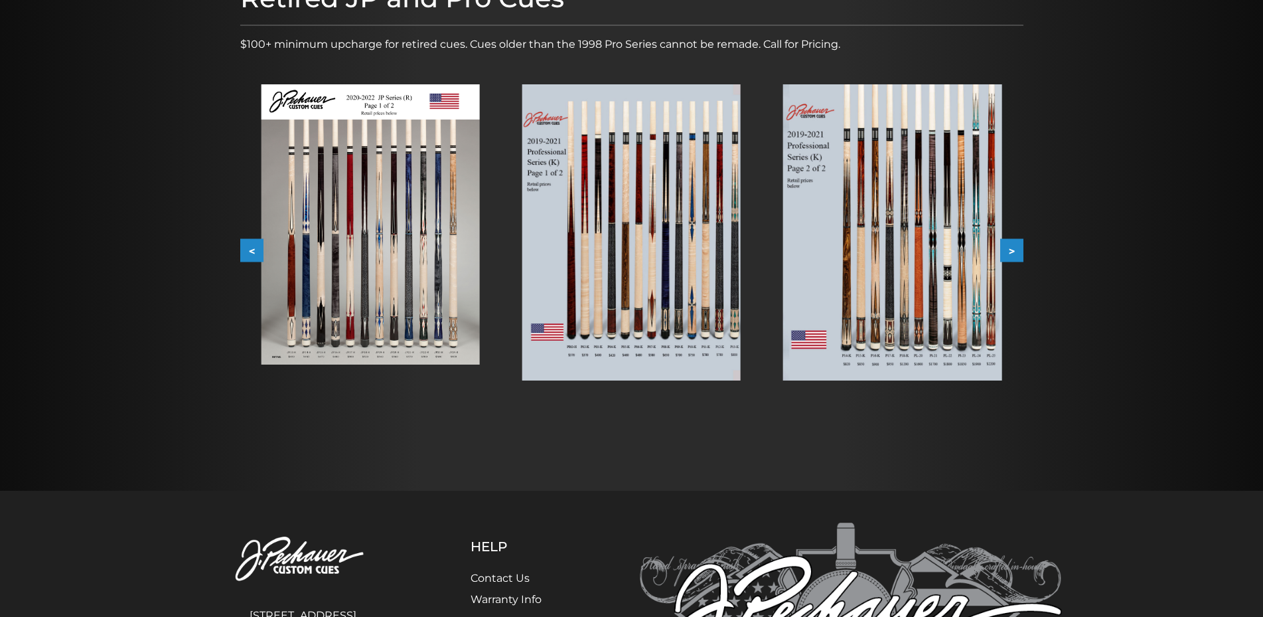
click at [1012, 257] on button ">" at bounding box center [1011, 250] width 23 height 23
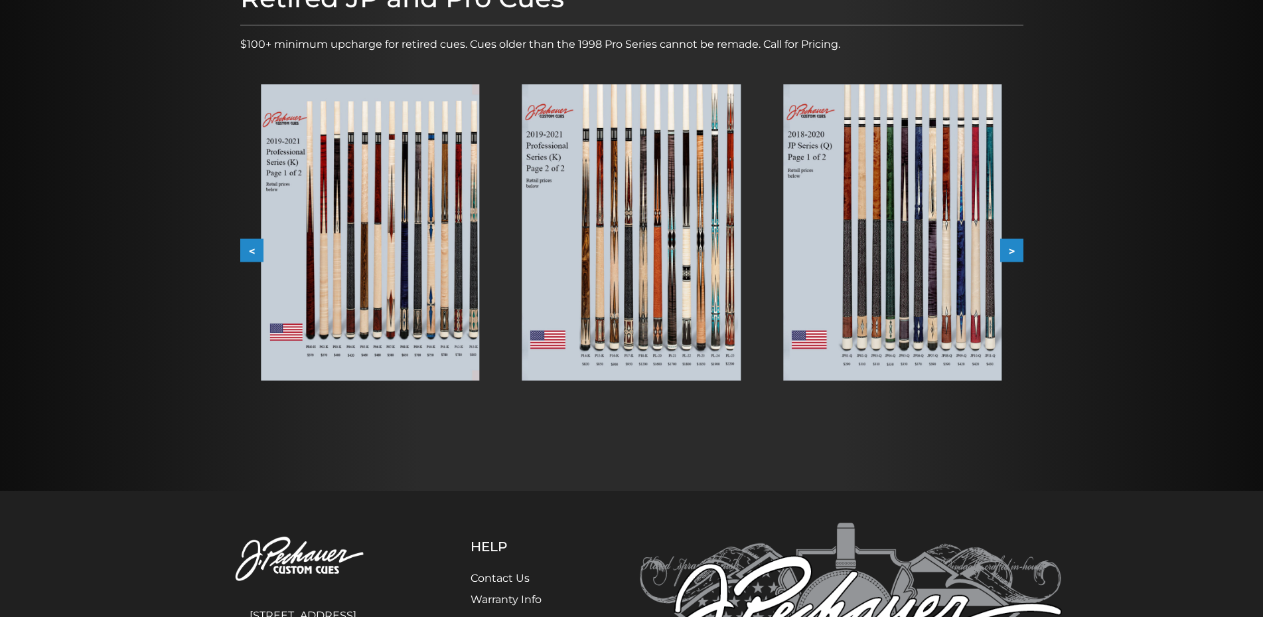
click at [1012, 257] on button ">" at bounding box center [1011, 250] width 23 height 23
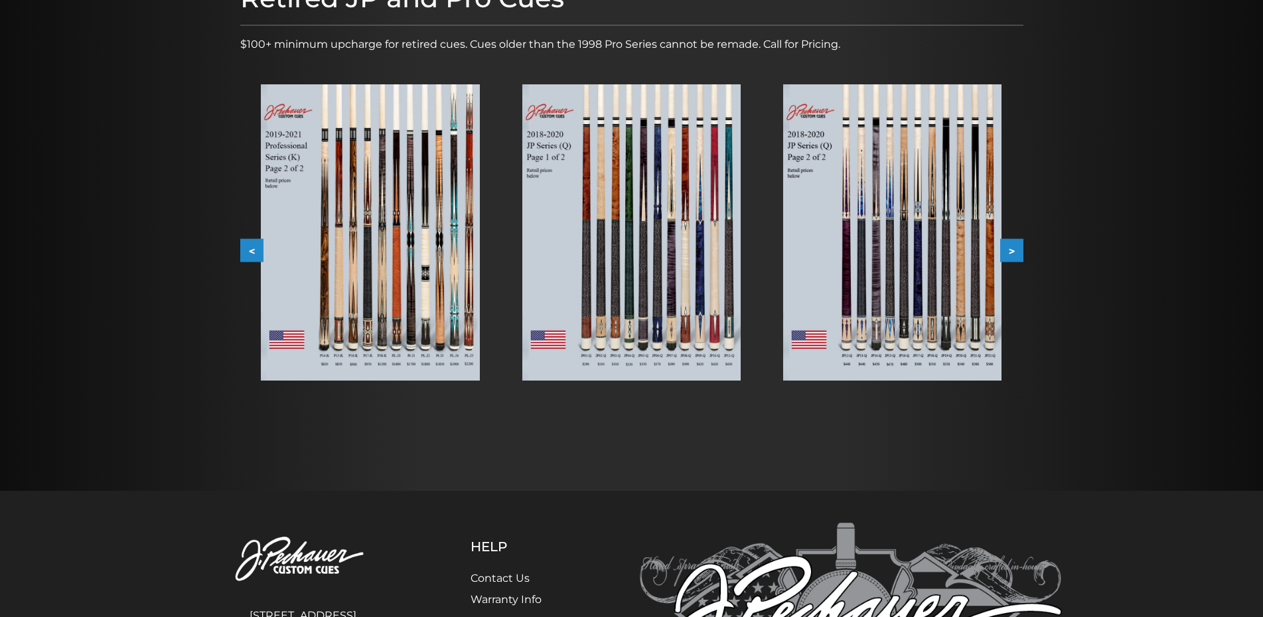
click at [1012, 257] on button ">" at bounding box center [1011, 250] width 23 height 23
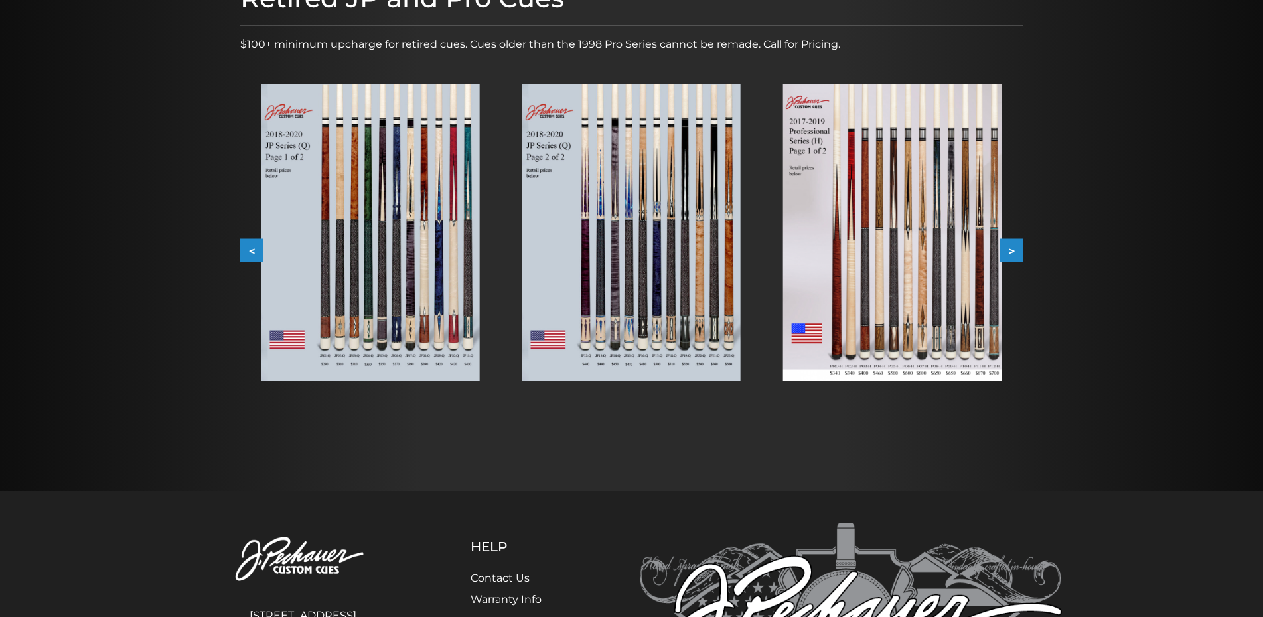
click at [941, 244] on img at bounding box center [892, 232] width 218 height 296
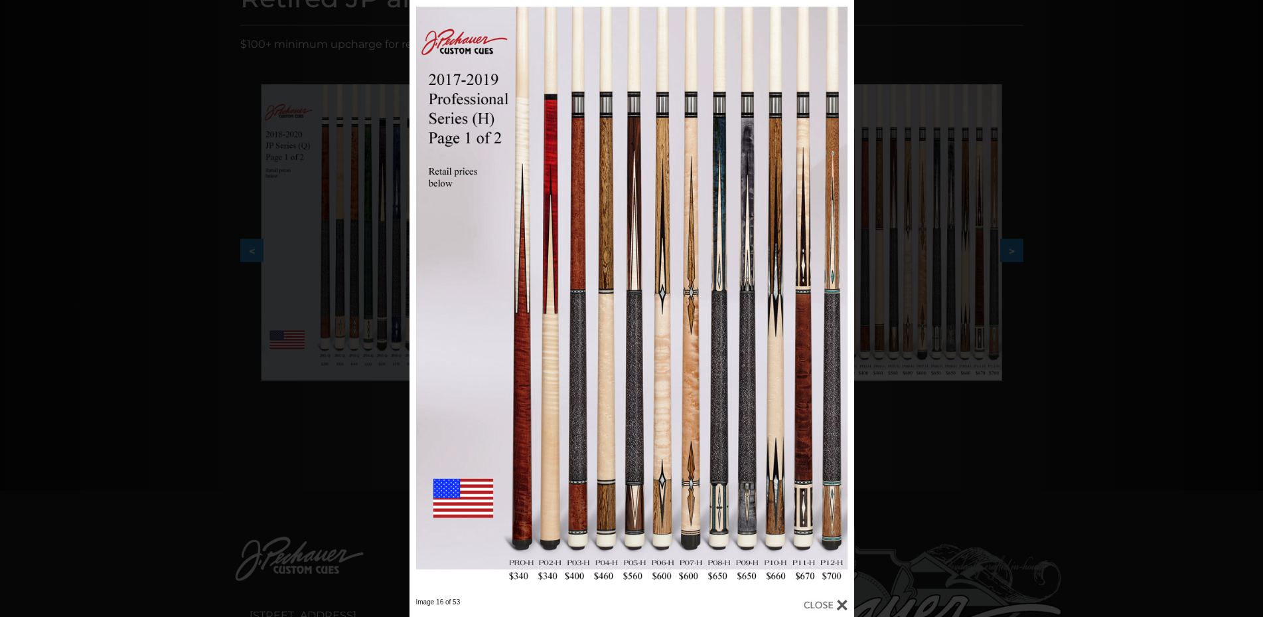
click at [1134, 273] on div "Image 16 of 53" at bounding box center [631, 308] width 1263 height 617
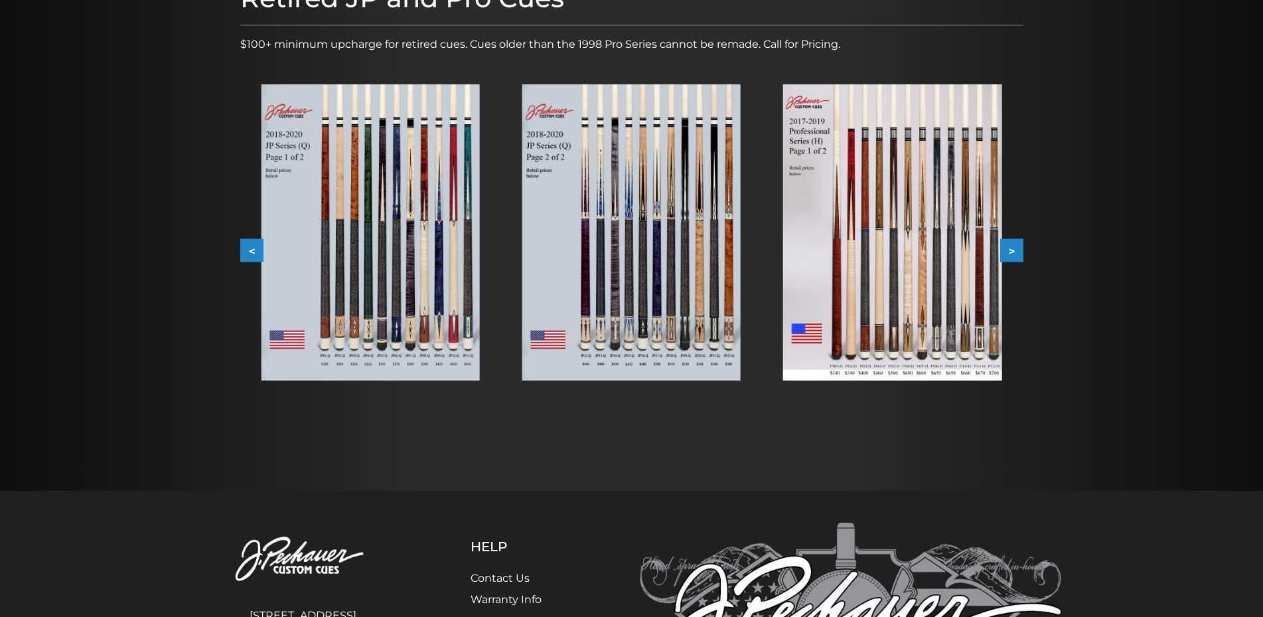
click at [1020, 252] on button ">" at bounding box center [1011, 250] width 23 height 23
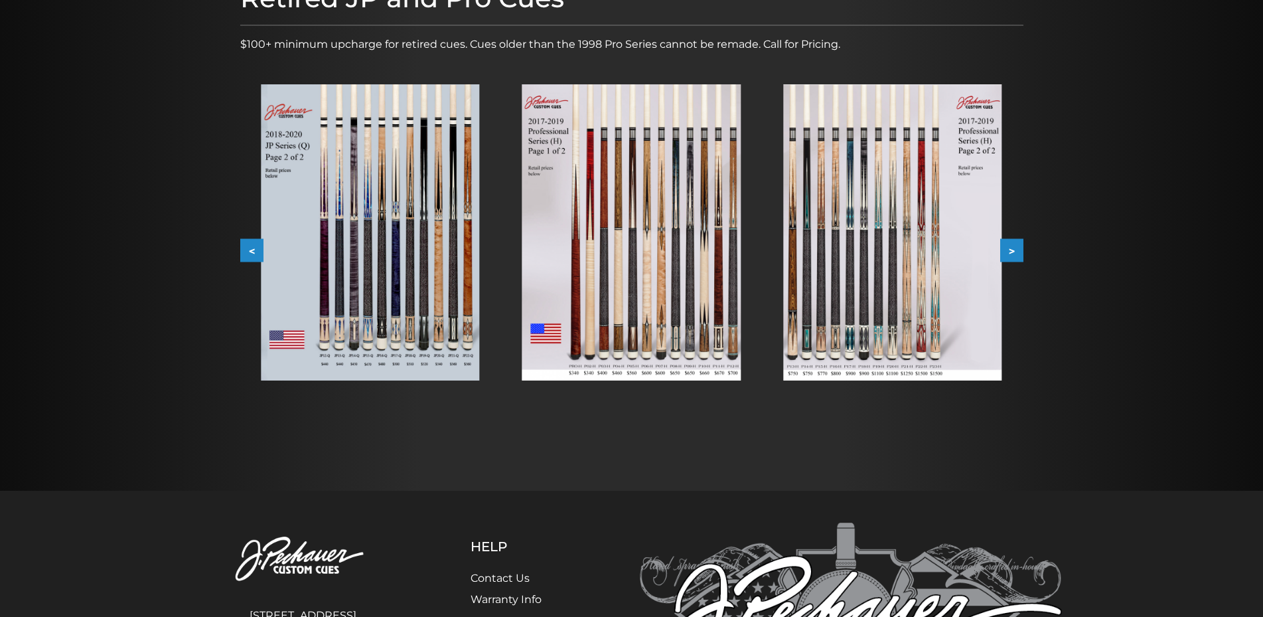
click at [744, 259] on div at bounding box center [631, 232] width 261 height 339
click at [725, 258] on img at bounding box center [631, 232] width 218 height 296
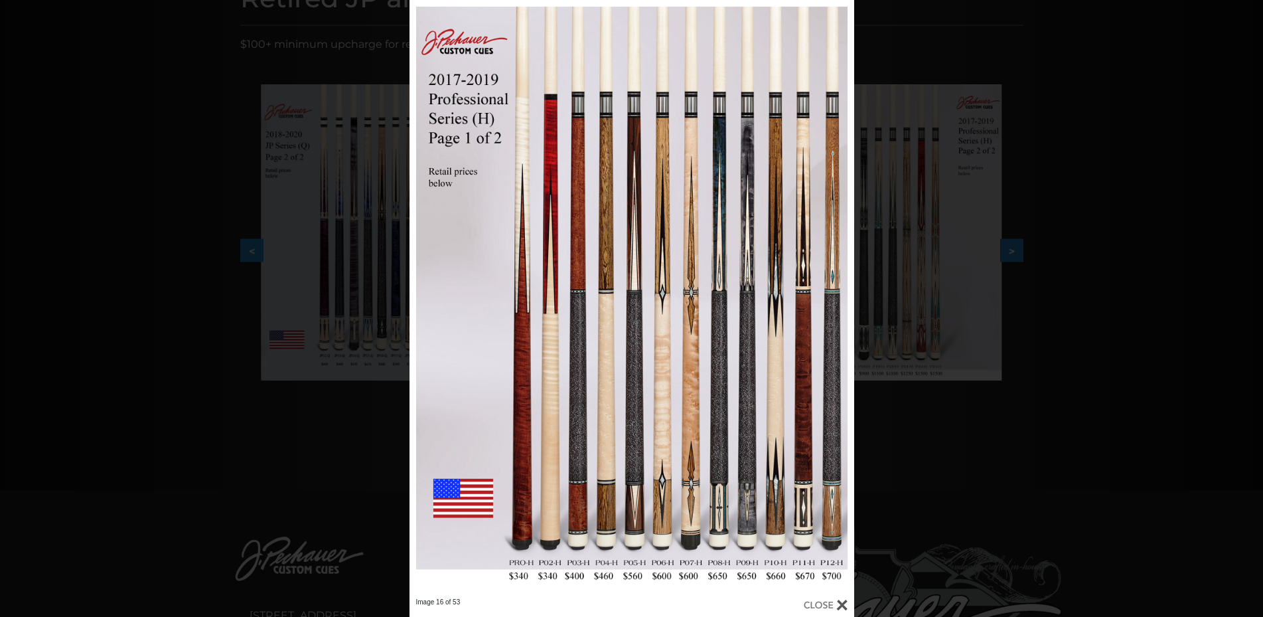
click at [1077, 260] on div "Image 16 of 53" at bounding box center [631, 308] width 1263 height 617
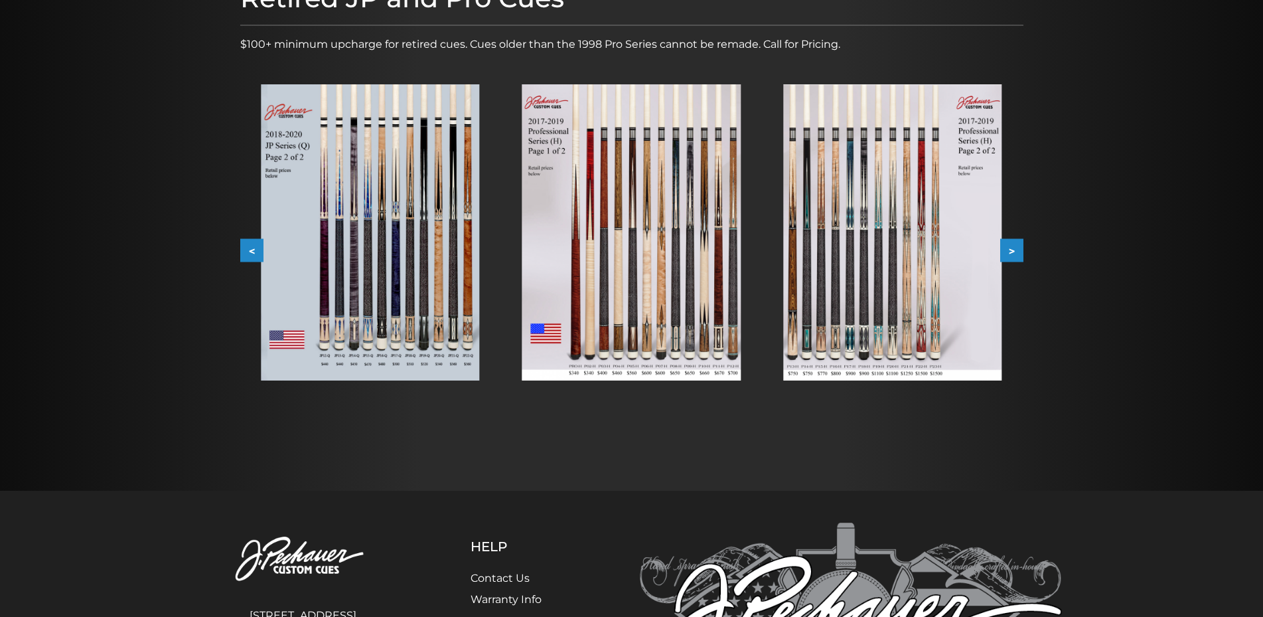
click at [907, 276] on img at bounding box center [892, 232] width 218 height 296
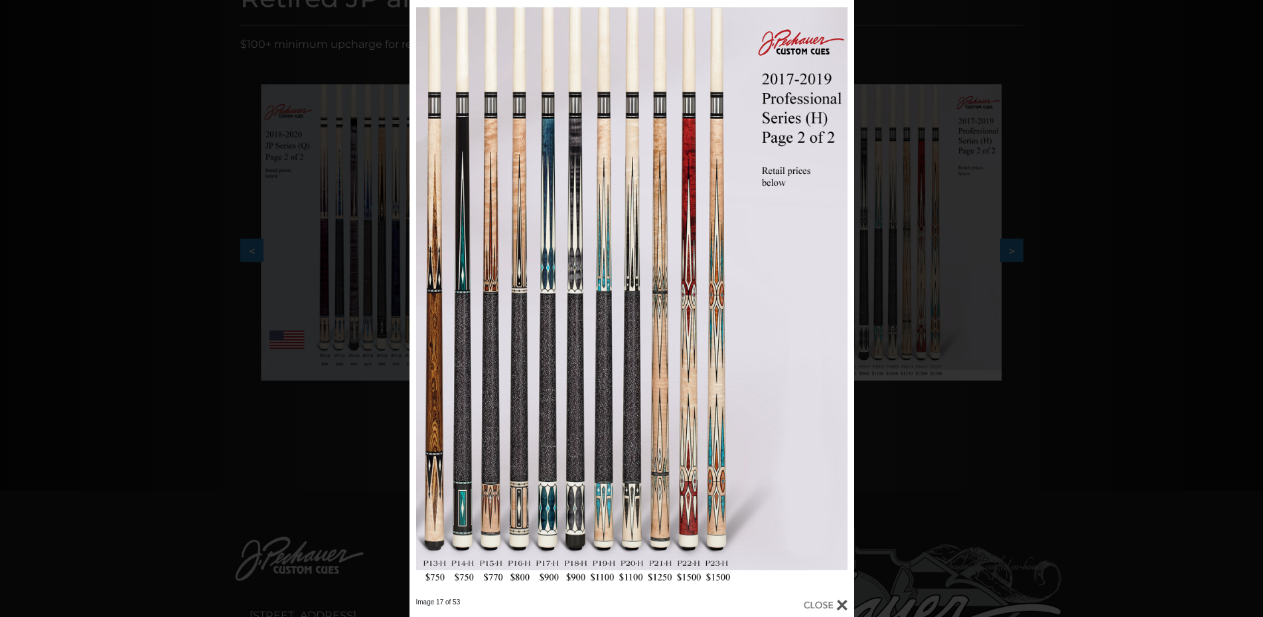
click at [1182, 324] on div "Image 17 of 53" at bounding box center [631, 308] width 1263 height 617
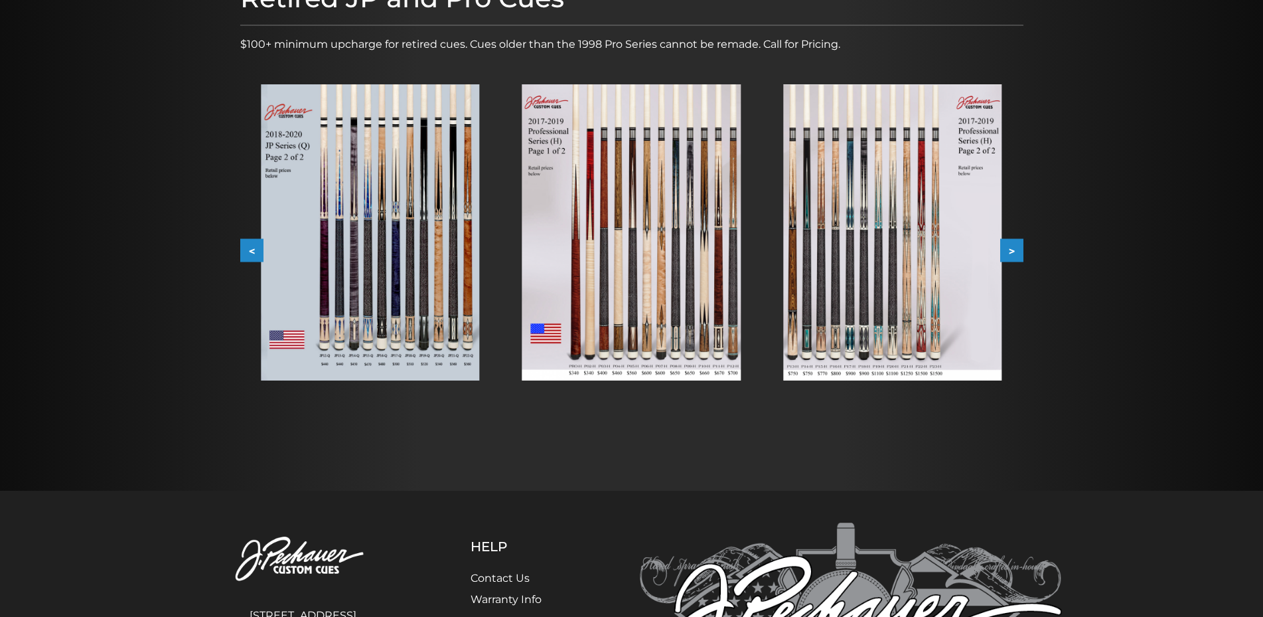
click at [710, 285] on img at bounding box center [631, 232] width 218 height 296
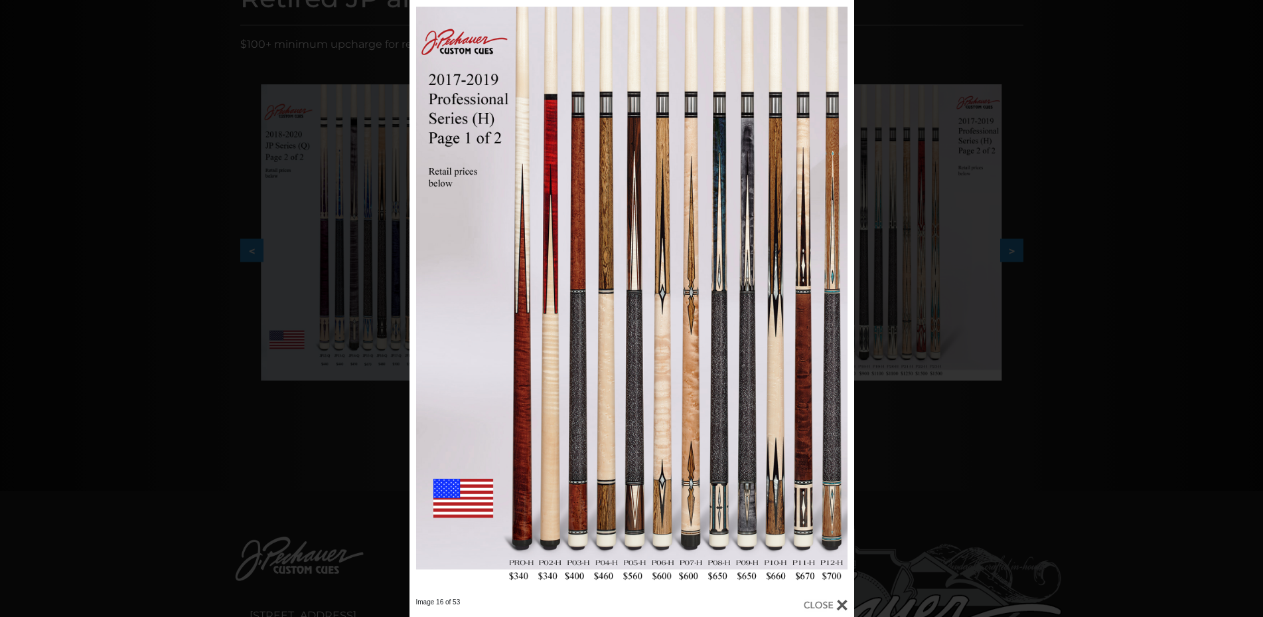
click at [1087, 343] on div "Image 16 of 53" at bounding box center [631, 308] width 1263 height 617
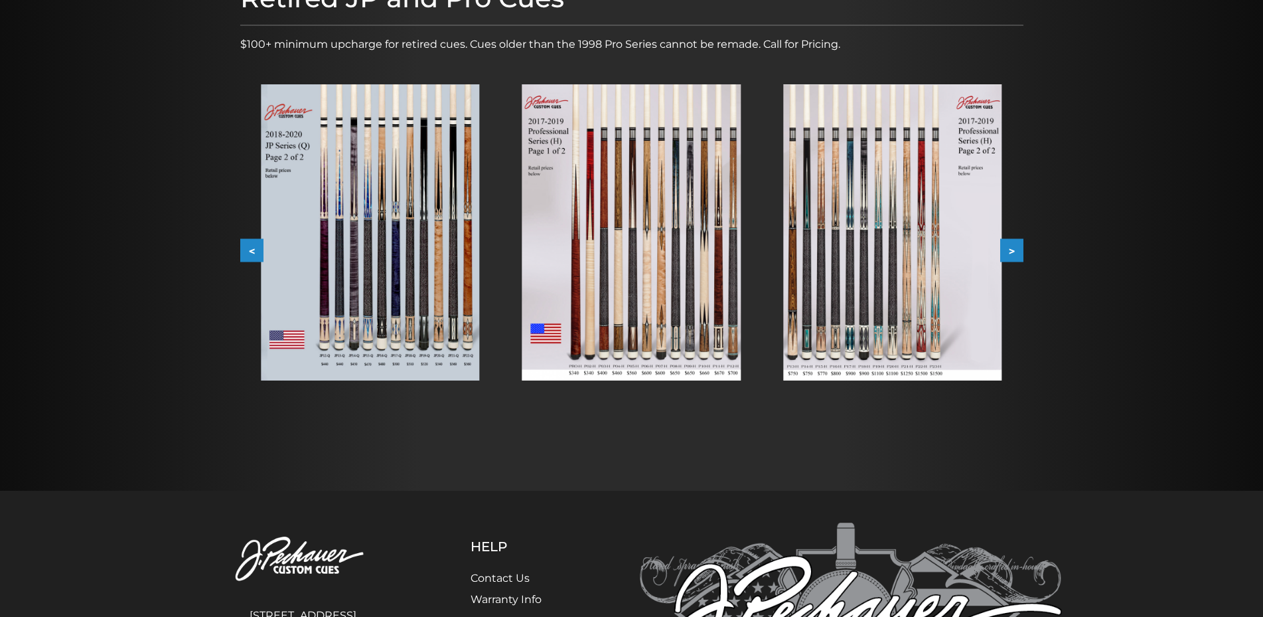
click at [1013, 244] on button ">" at bounding box center [1011, 250] width 23 height 23
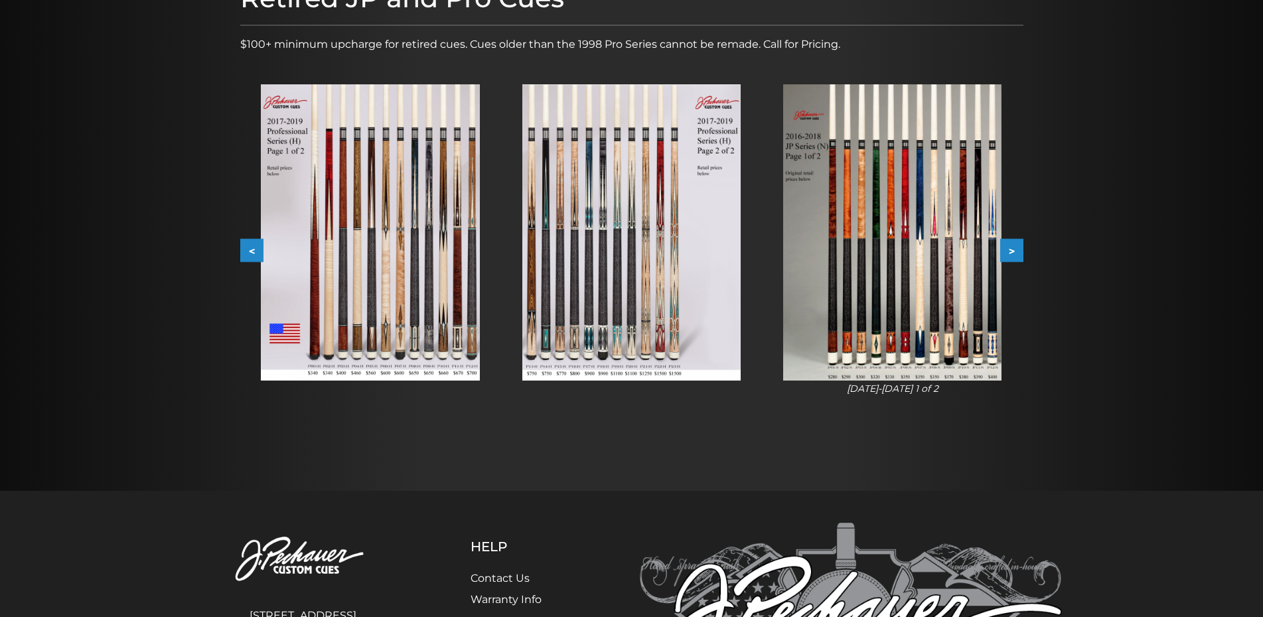
click at [1013, 250] on button ">" at bounding box center [1011, 250] width 23 height 23
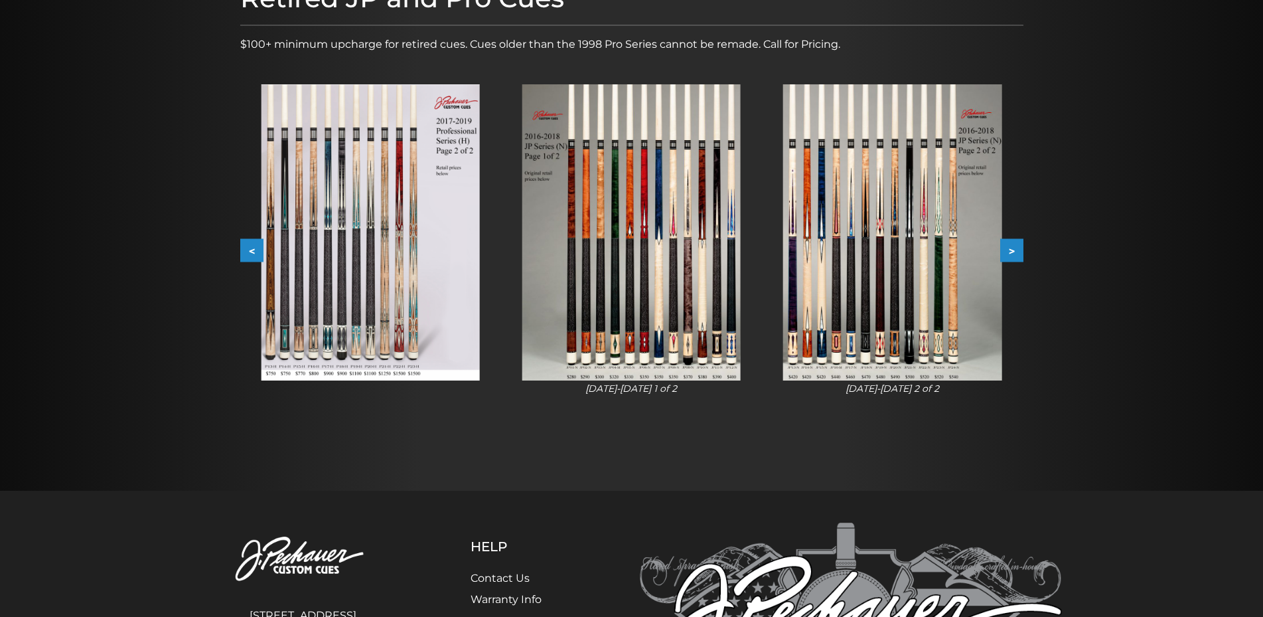
click at [1014, 252] on button ">" at bounding box center [1011, 250] width 23 height 23
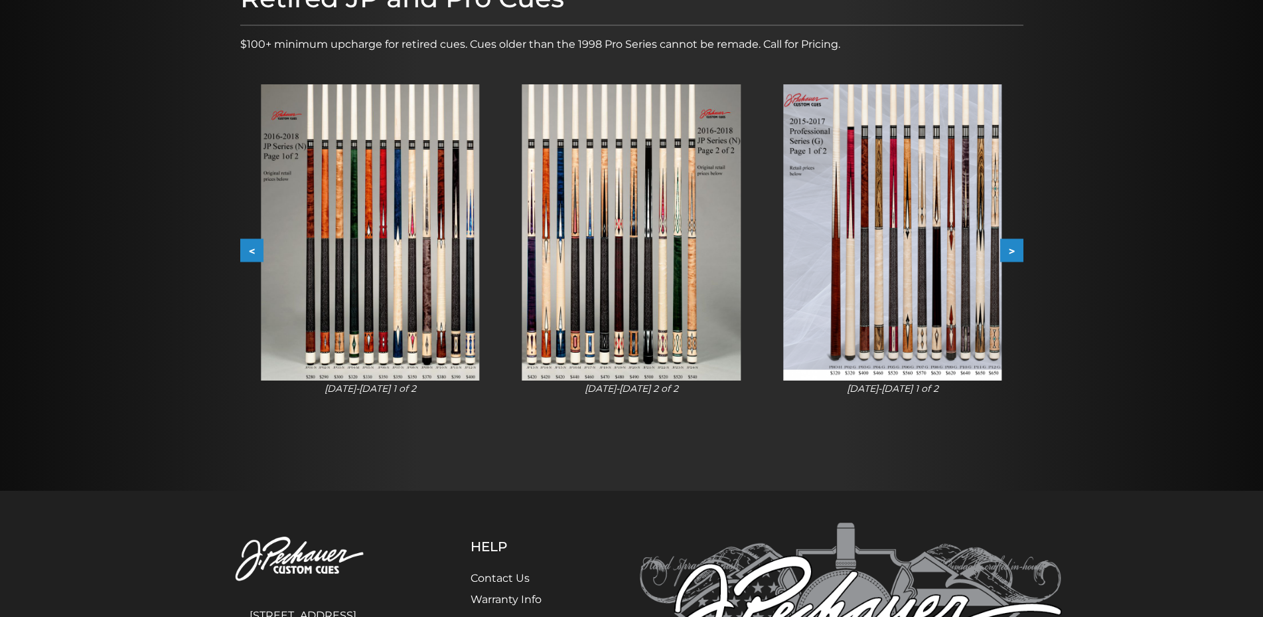
click at [897, 252] on img at bounding box center [892, 232] width 218 height 296
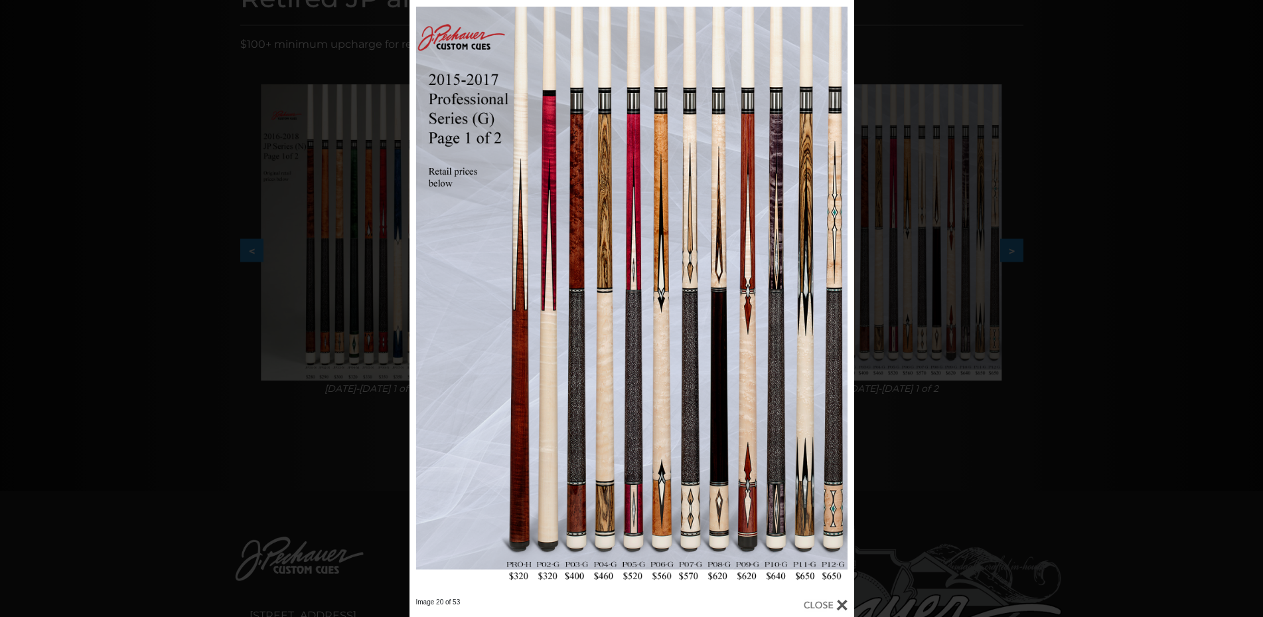
click at [1192, 291] on div "Image 20 of 53" at bounding box center [631, 308] width 1263 height 617
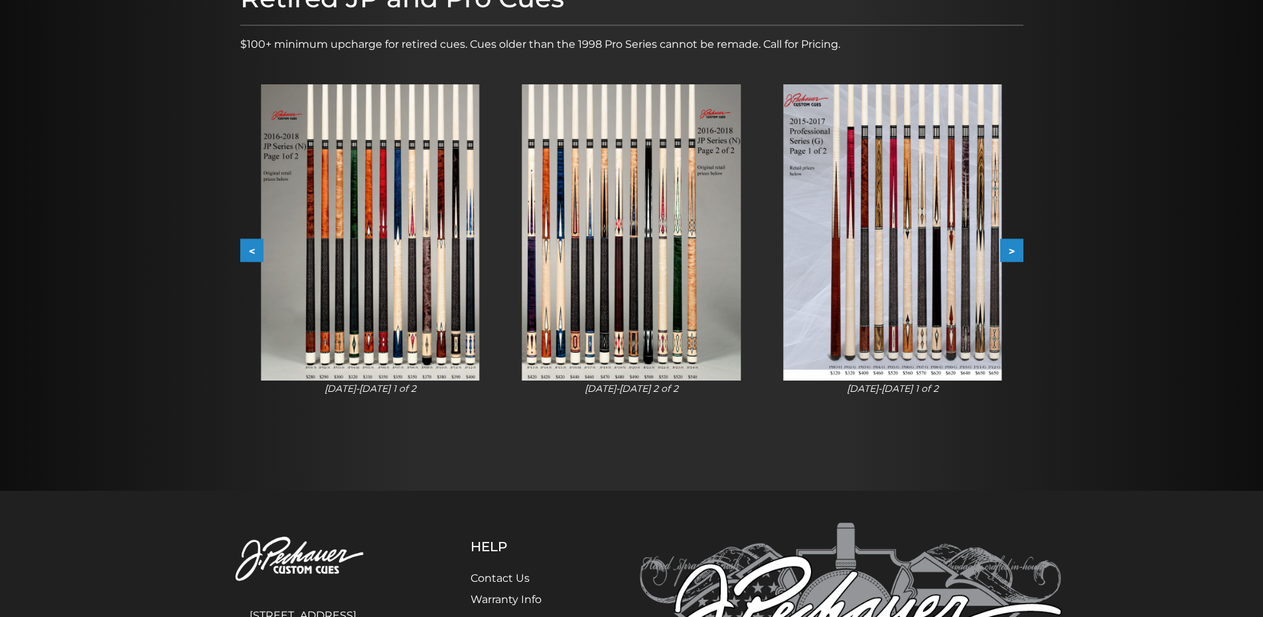
click at [1018, 244] on button ">" at bounding box center [1011, 250] width 23 height 23
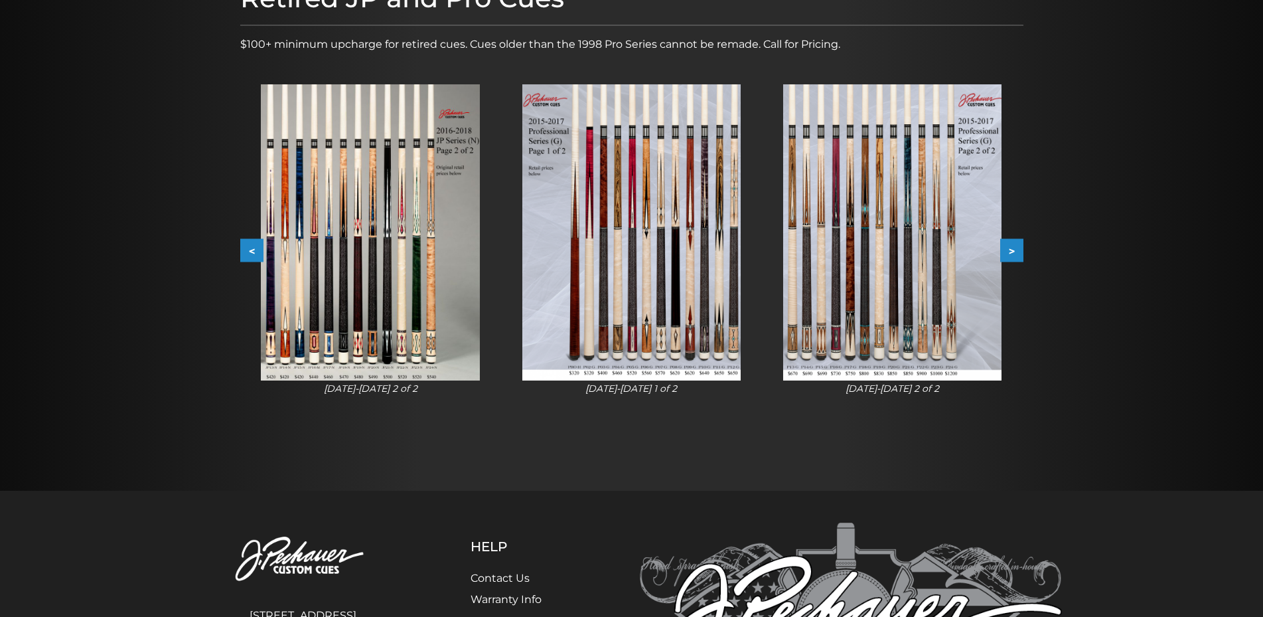
click at [905, 279] on img at bounding box center [892, 232] width 218 height 296
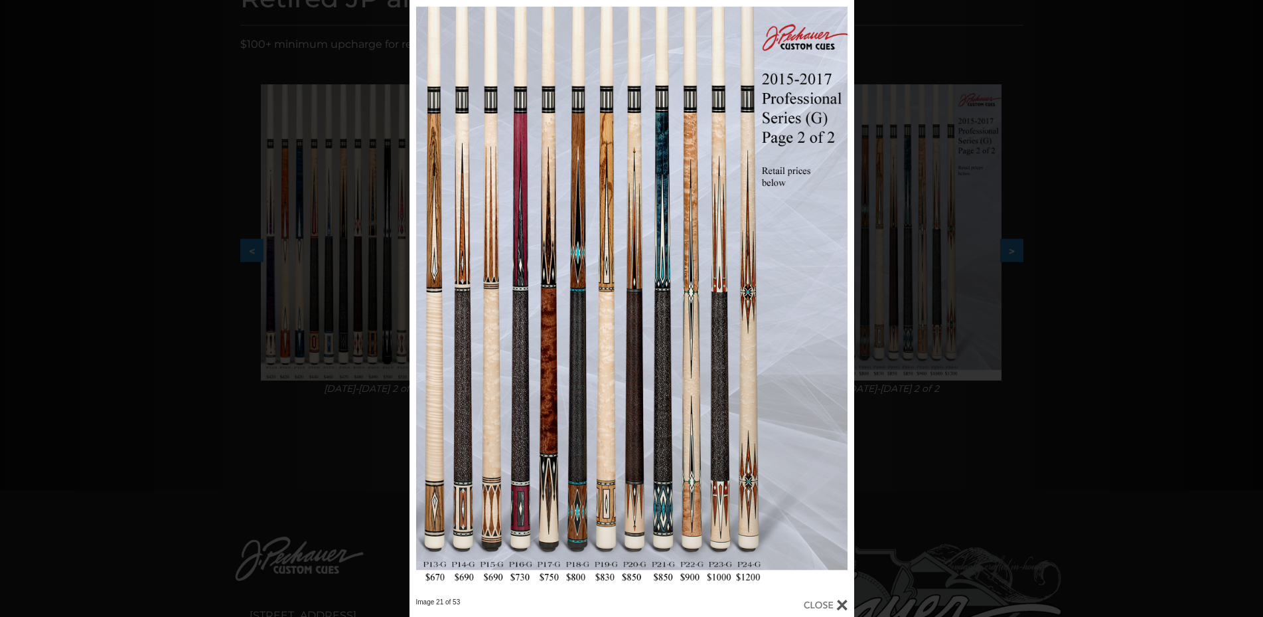
click at [1092, 342] on div "Image 21 of 53" at bounding box center [631, 308] width 1263 height 617
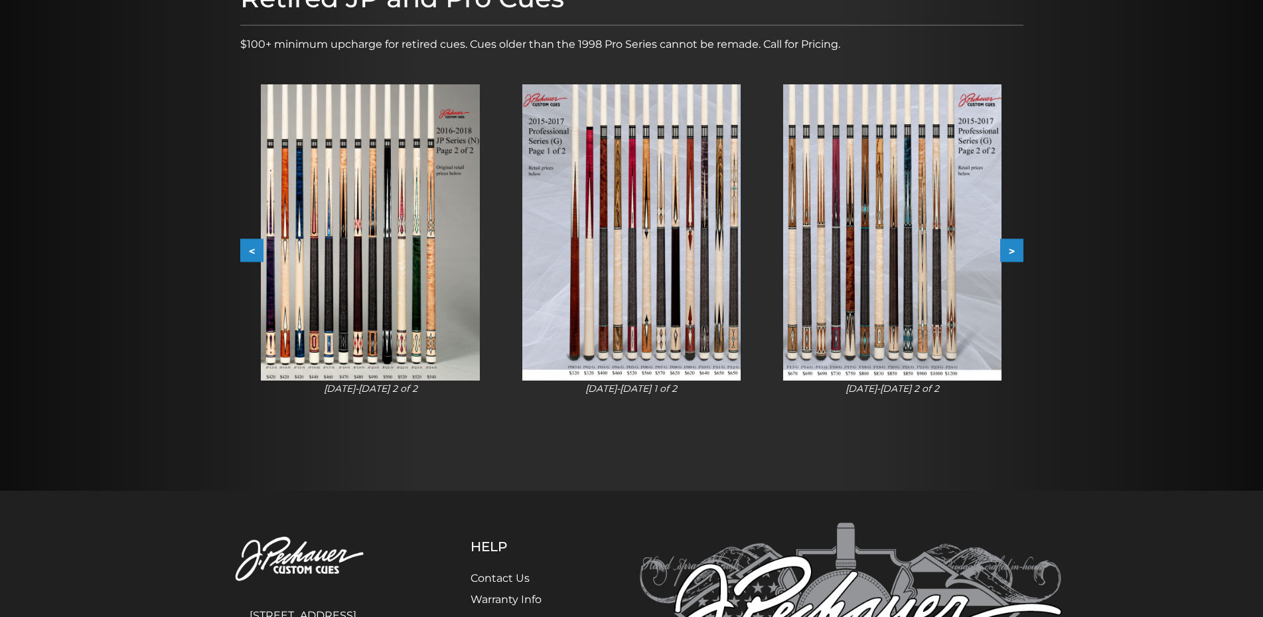
click at [1024, 253] on div "Retired JP and Pro Cues $100+ minimum upcharge for retired cues. Cues older tha…" at bounding box center [632, 209] width 796 height 469
click at [1017, 250] on button ">" at bounding box center [1011, 250] width 23 height 23
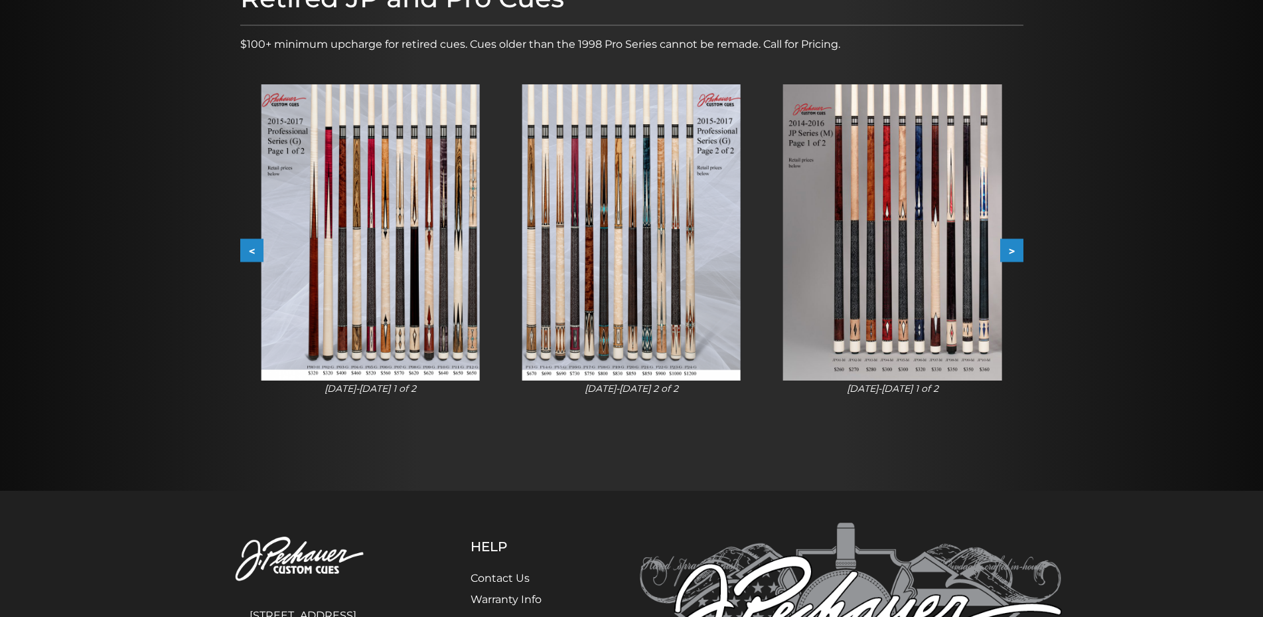
click at [1017, 250] on button ">" at bounding box center [1011, 250] width 23 height 23
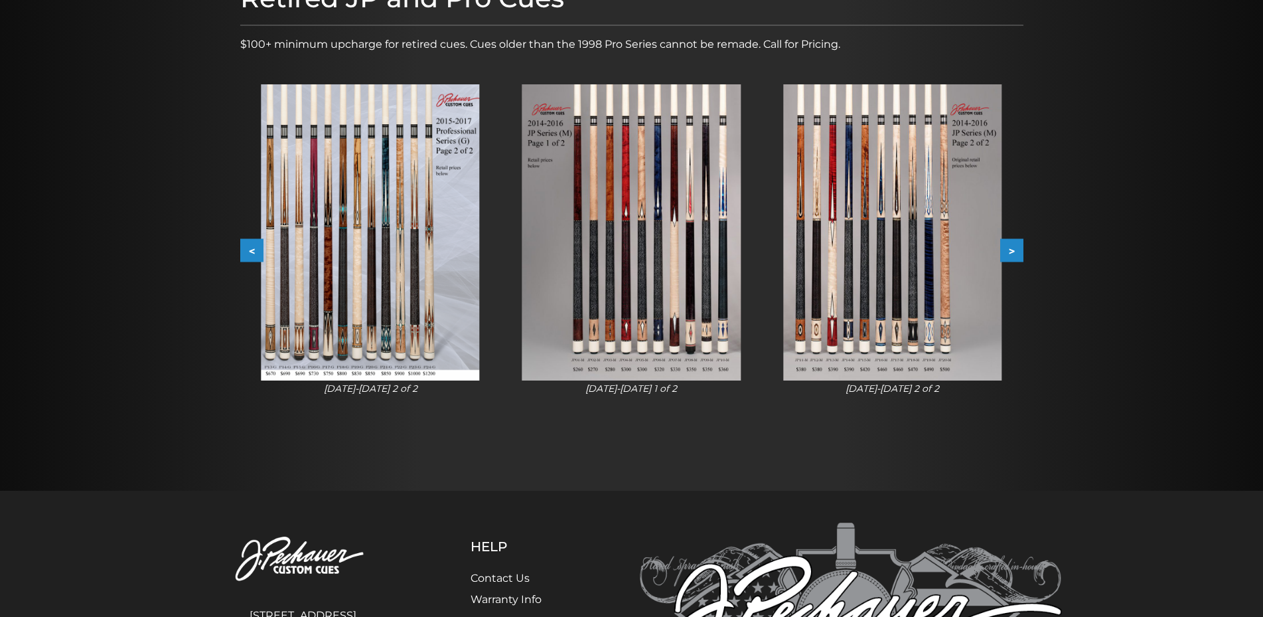
click at [1017, 250] on button ">" at bounding box center [1011, 250] width 23 height 23
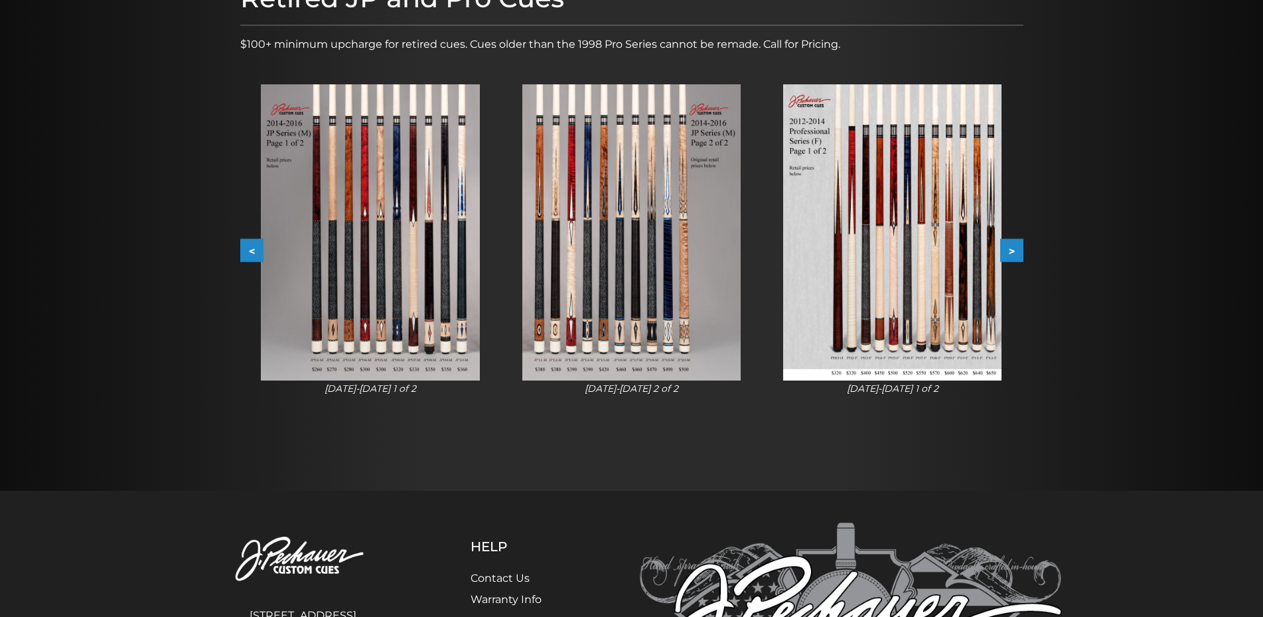
click at [1017, 250] on button ">" at bounding box center [1011, 250] width 23 height 23
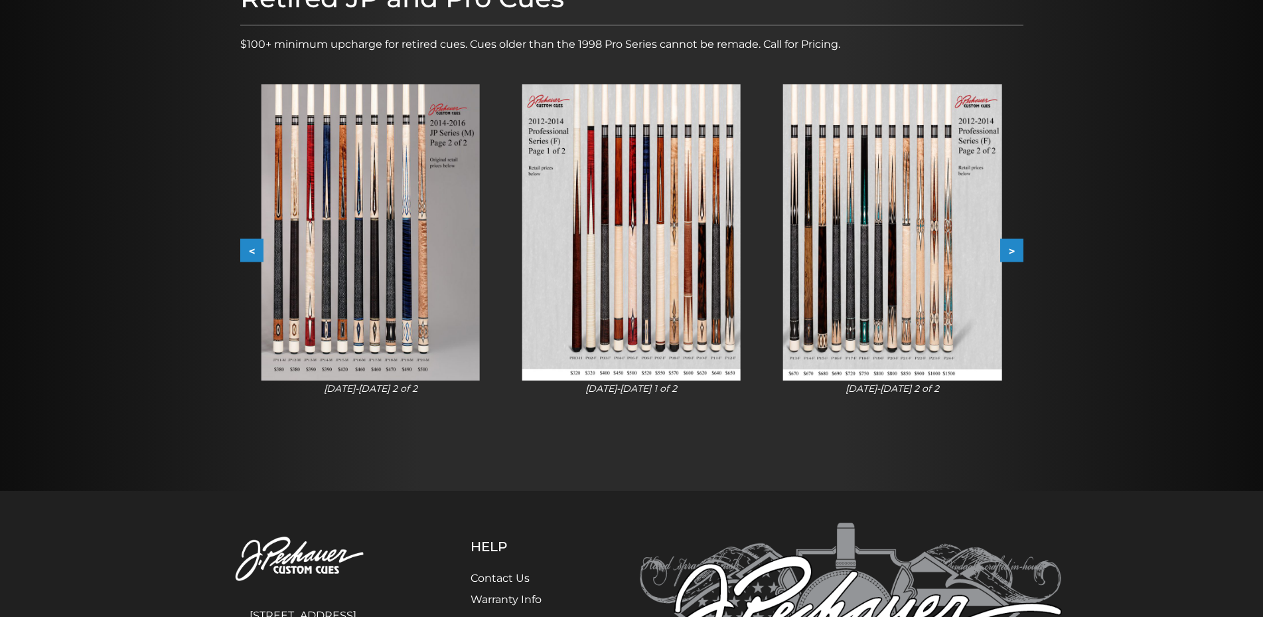
click at [645, 226] on img at bounding box center [631, 232] width 218 height 296
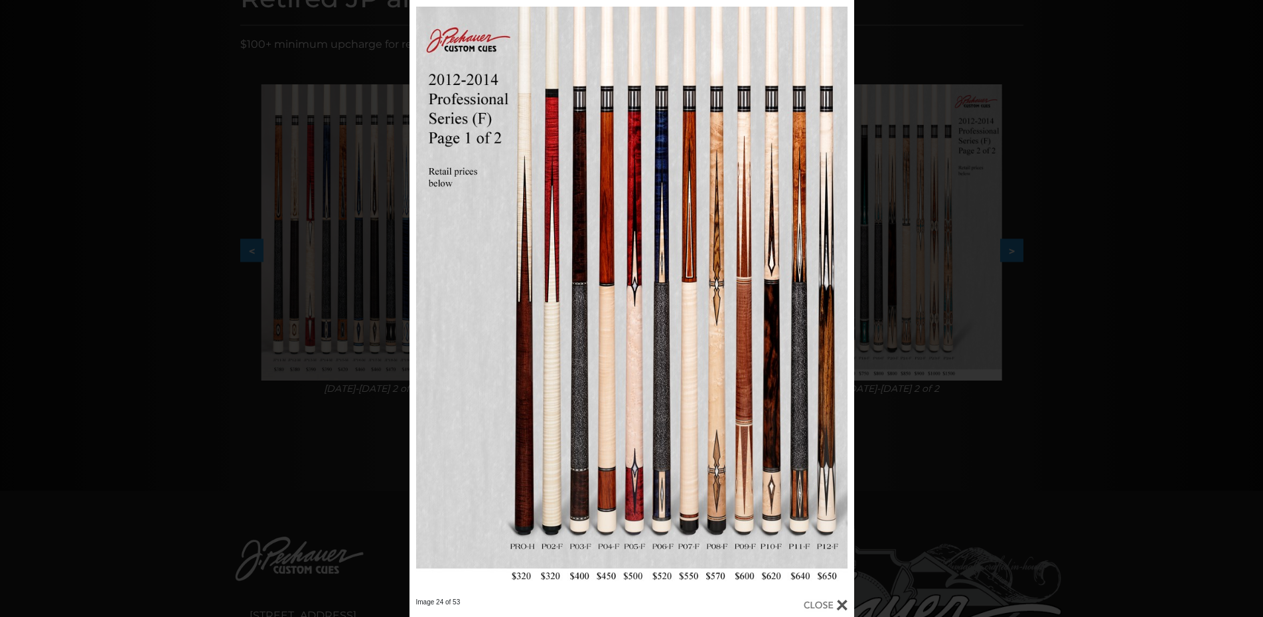
click at [1118, 337] on div "Image 24 of 53" at bounding box center [631, 308] width 1263 height 617
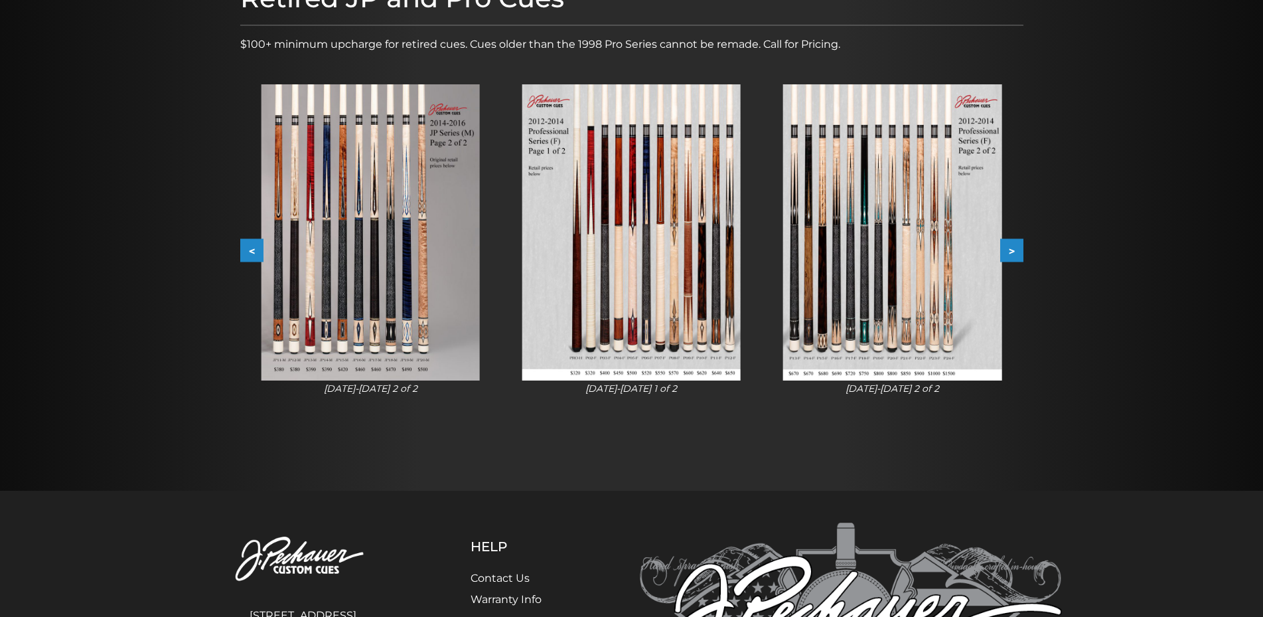
click at [892, 293] on img at bounding box center [892, 232] width 218 height 296
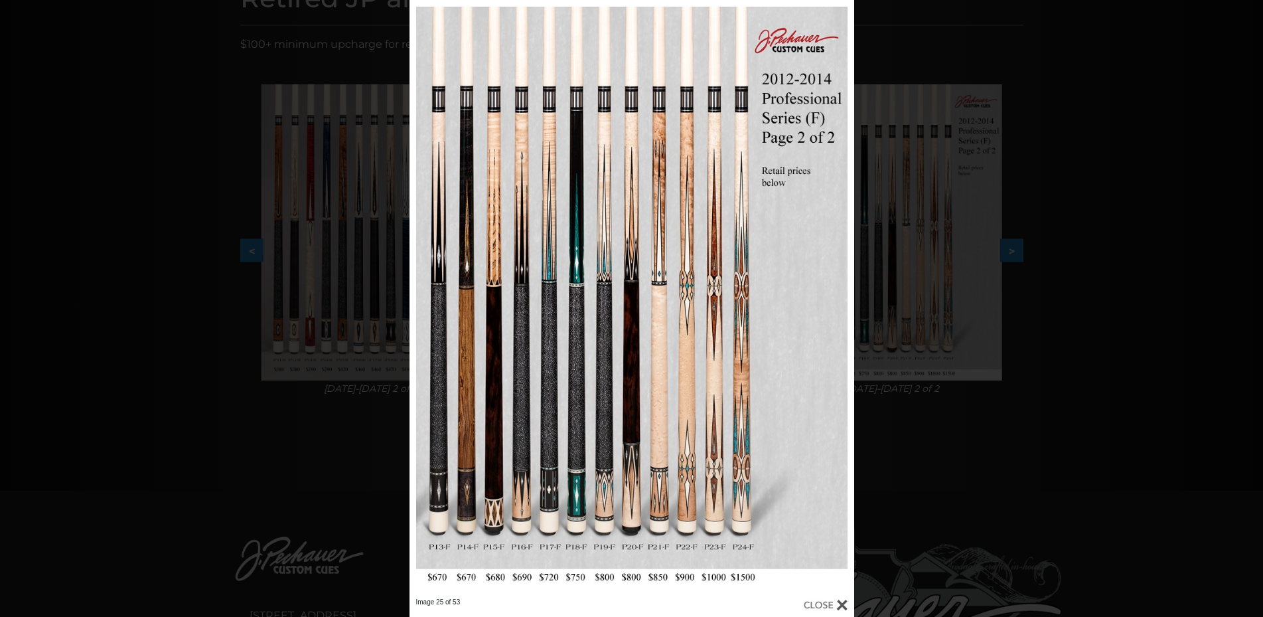
click at [1093, 295] on div "Image 25 of 53" at bounding box center [631, 308] width 1263 height 617
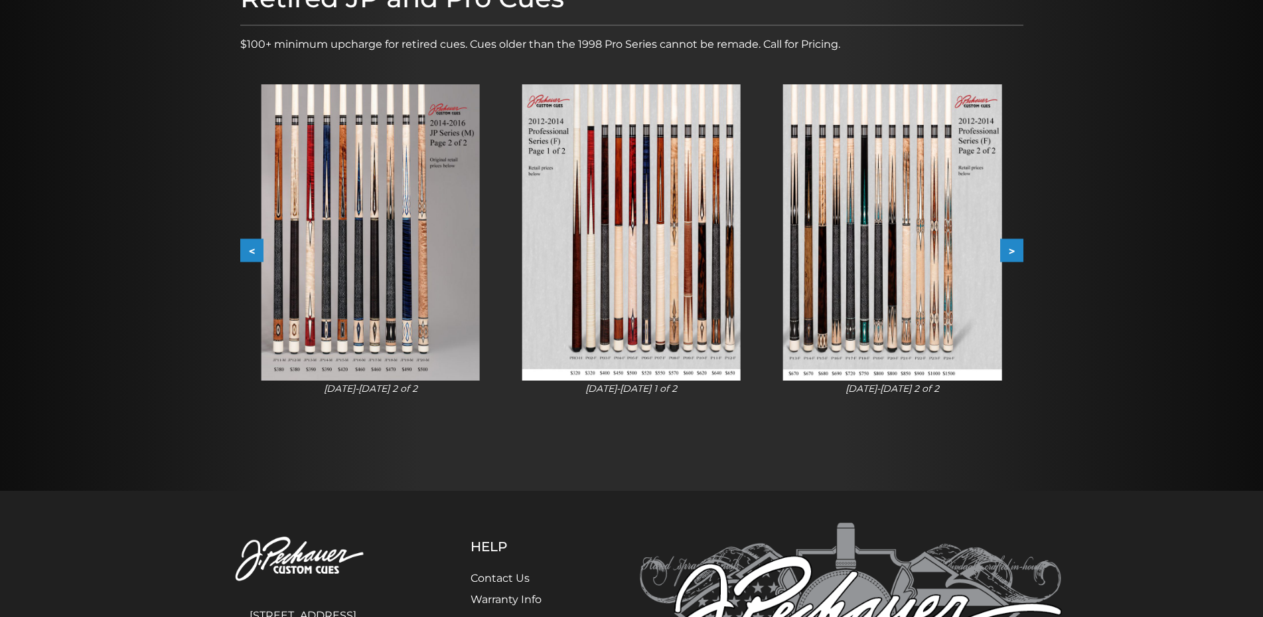
click at [1019, 253] on button ">" at bounding box center [1011, 250] width 23 height 23
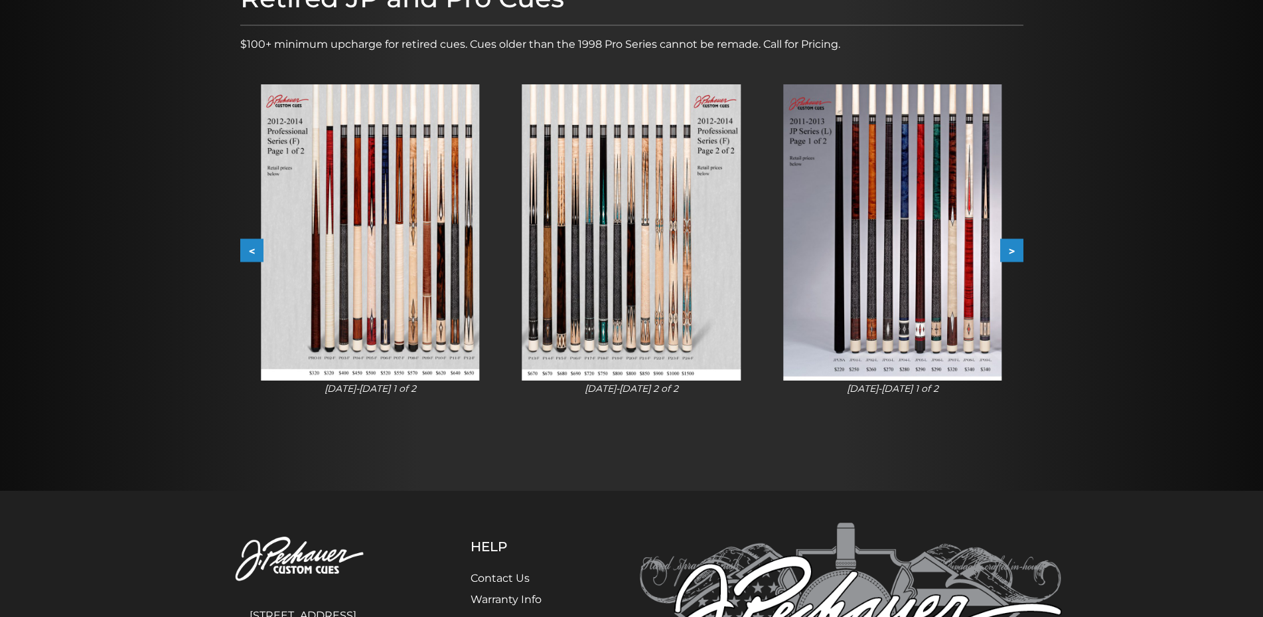
click at [1019, 253] on button ">" at bounding box center [1011, 250] width 23 height 23
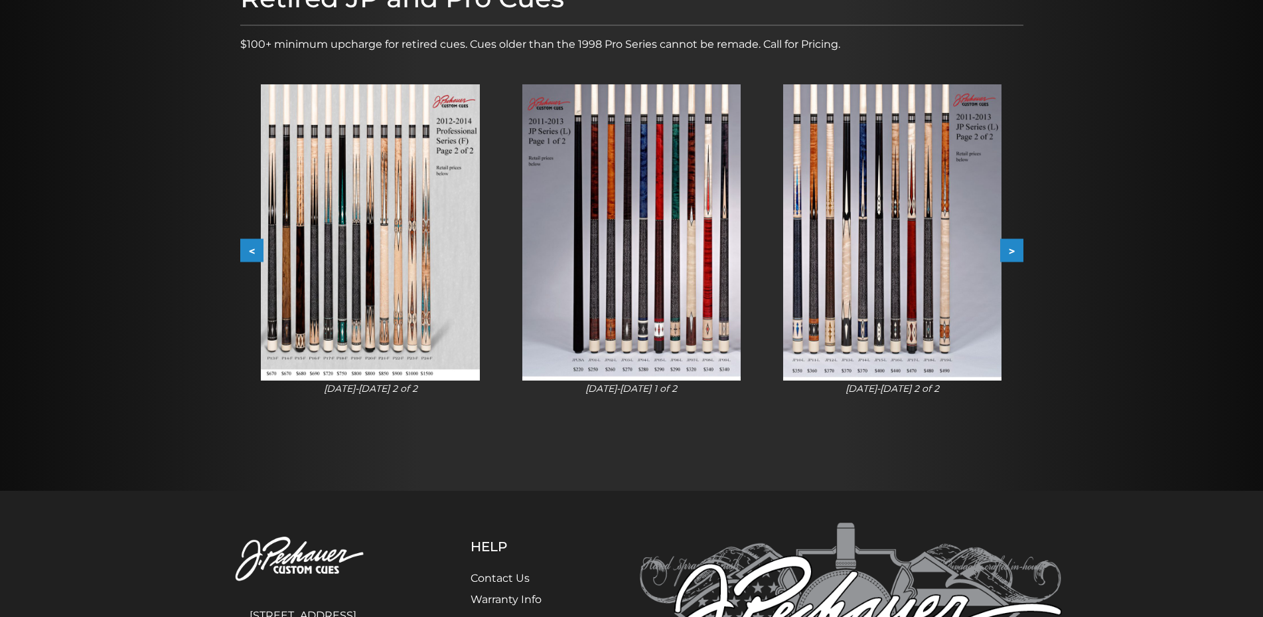
click at [1019, 253] on button ">" at bounding box center [1011, 250] width 23 height 23
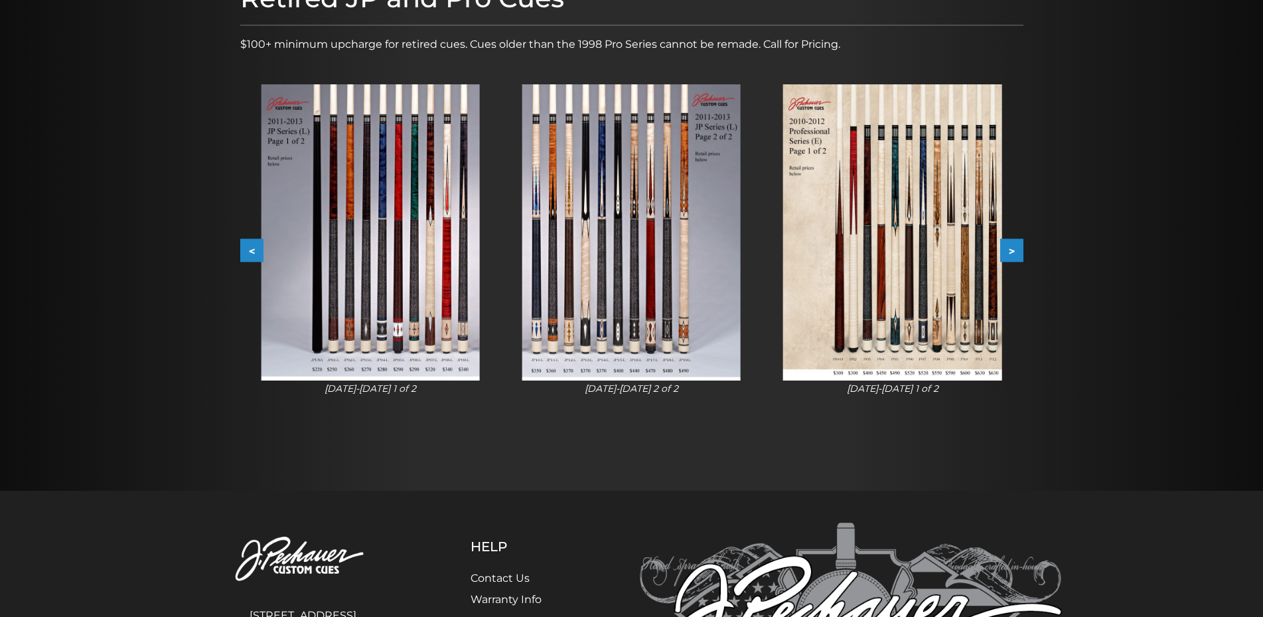
click at [1019, 253] on button ">" at bounding box center [1011, 250] width 23 height 23
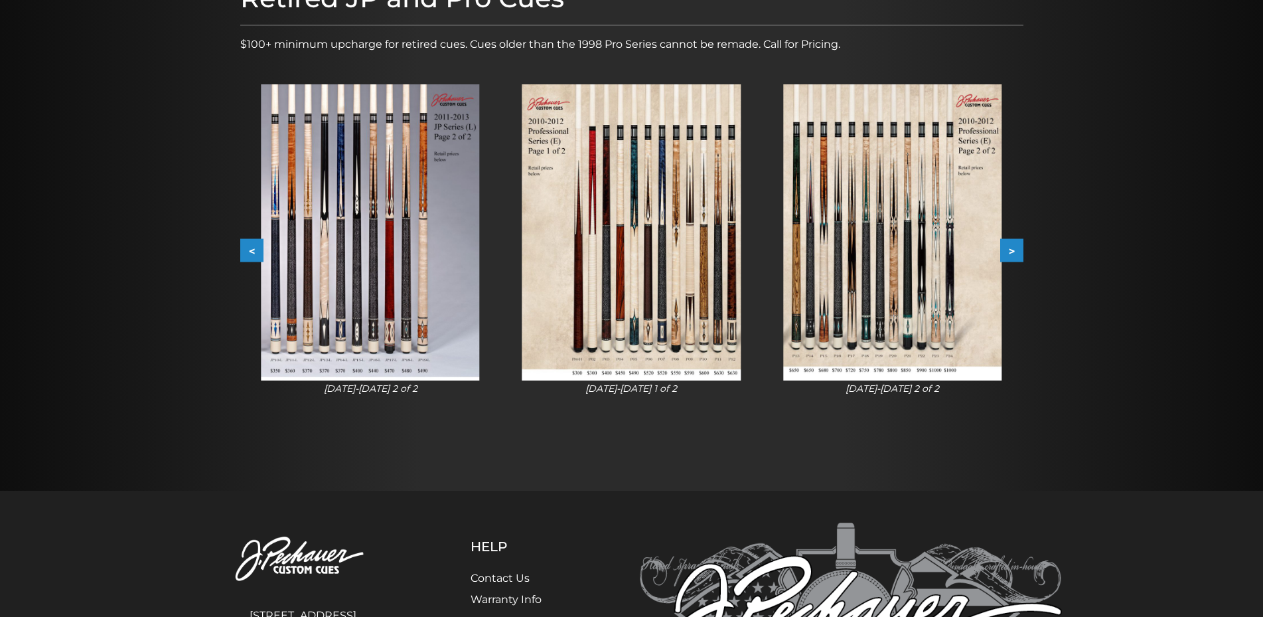
click at [657, 282] on img at bounding box center [631, 232] width 218 height 296
